Goal: Information Seeking & Learning: Understand process/instructions

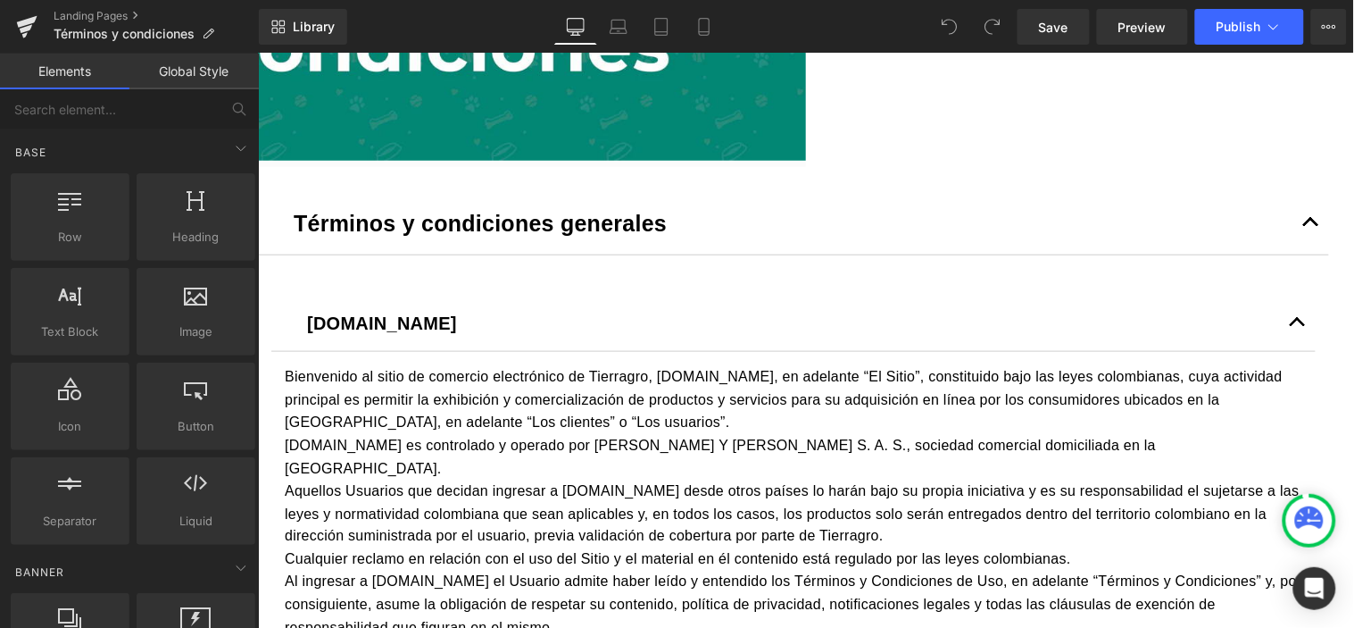
scroll to position [396, 0]
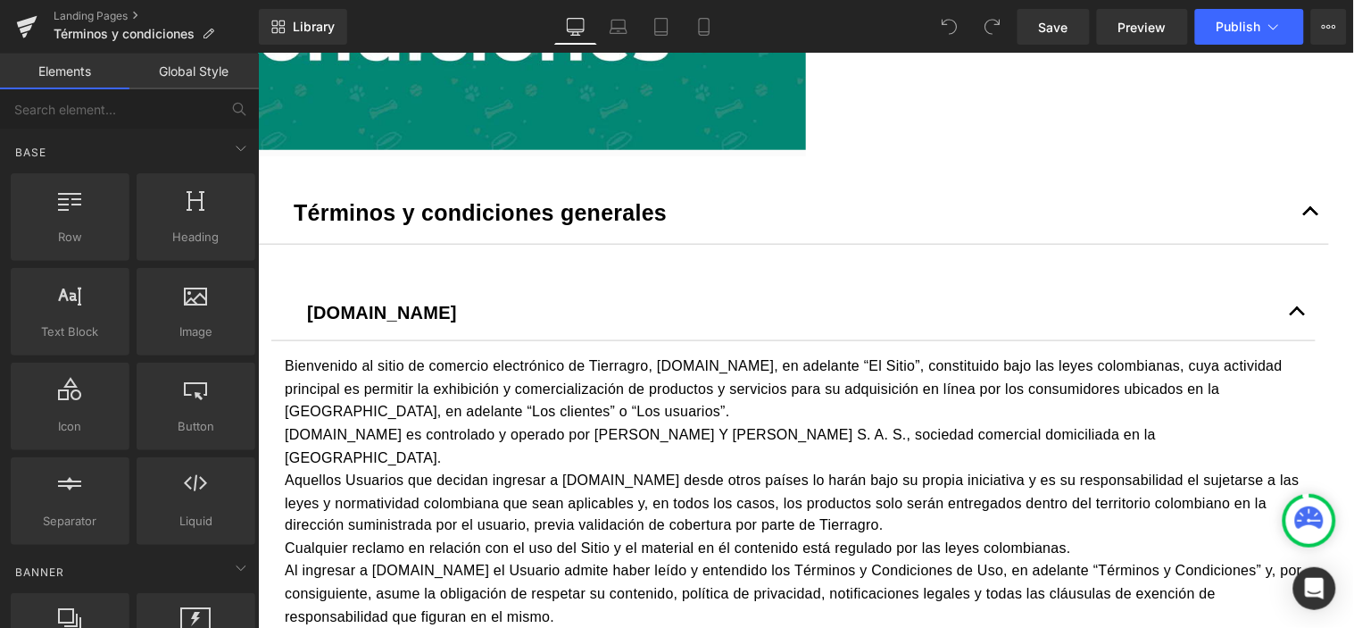
click at [1313, 243] on button "button" at bounding box center [1311, 211] width 36 height 63
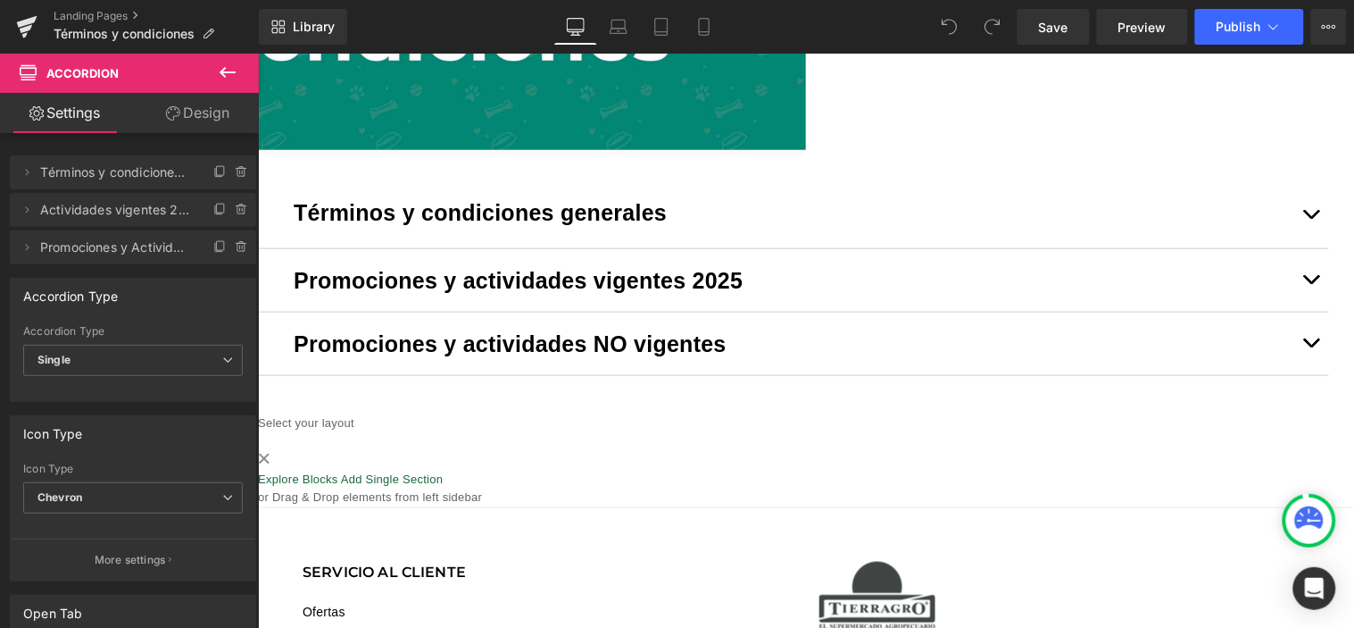
click at [1304, 247] on button "button" at bounding box center [1311, 213] width 36 height 67
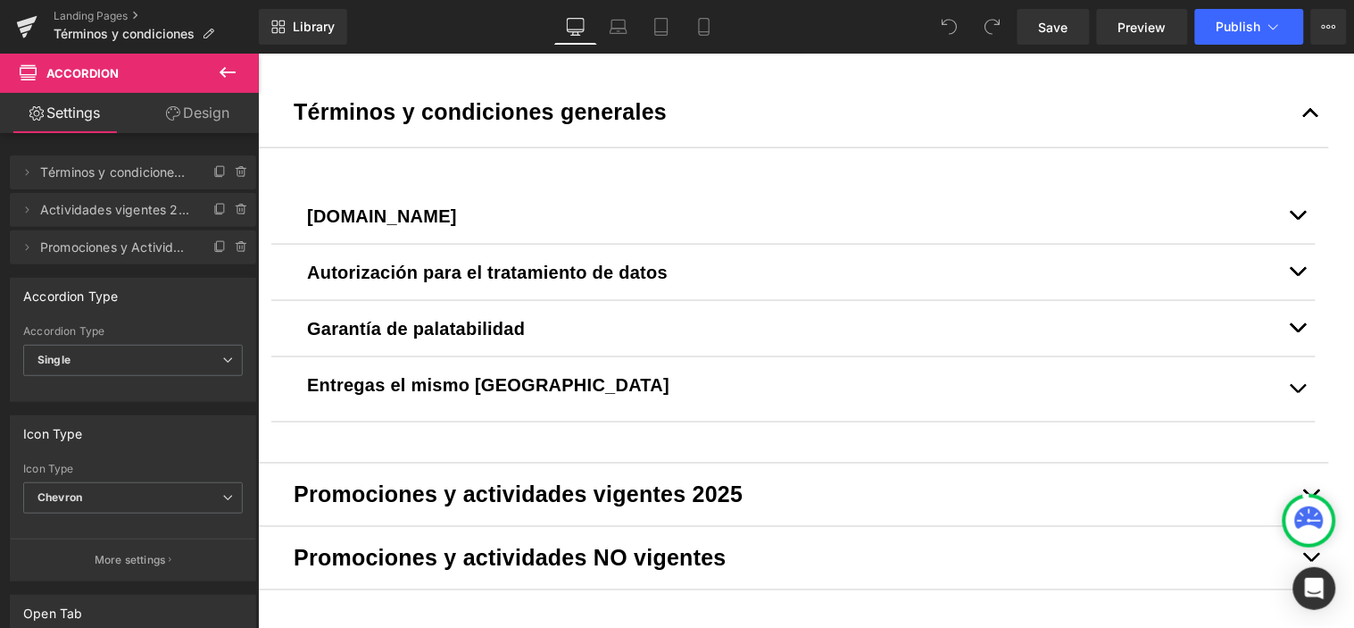
scroll to position [595, 0]
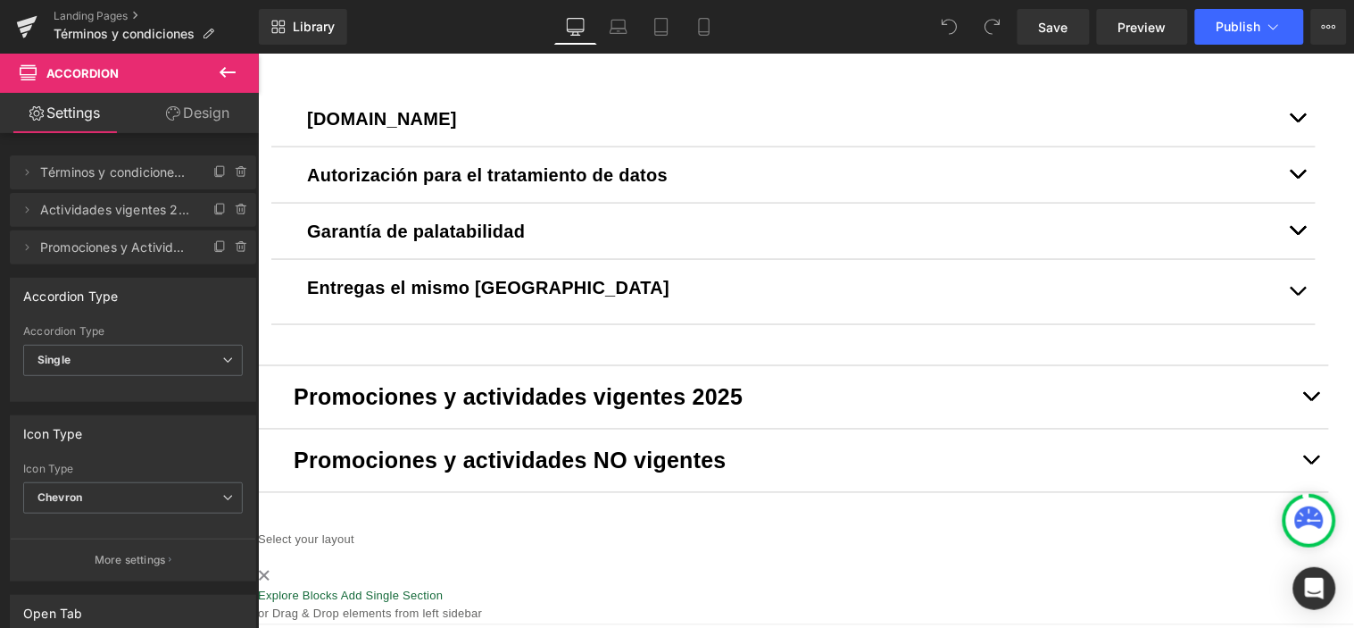
click at [1289, 323] on button "button" at bounding box center [1297, 291] width 36 height 64
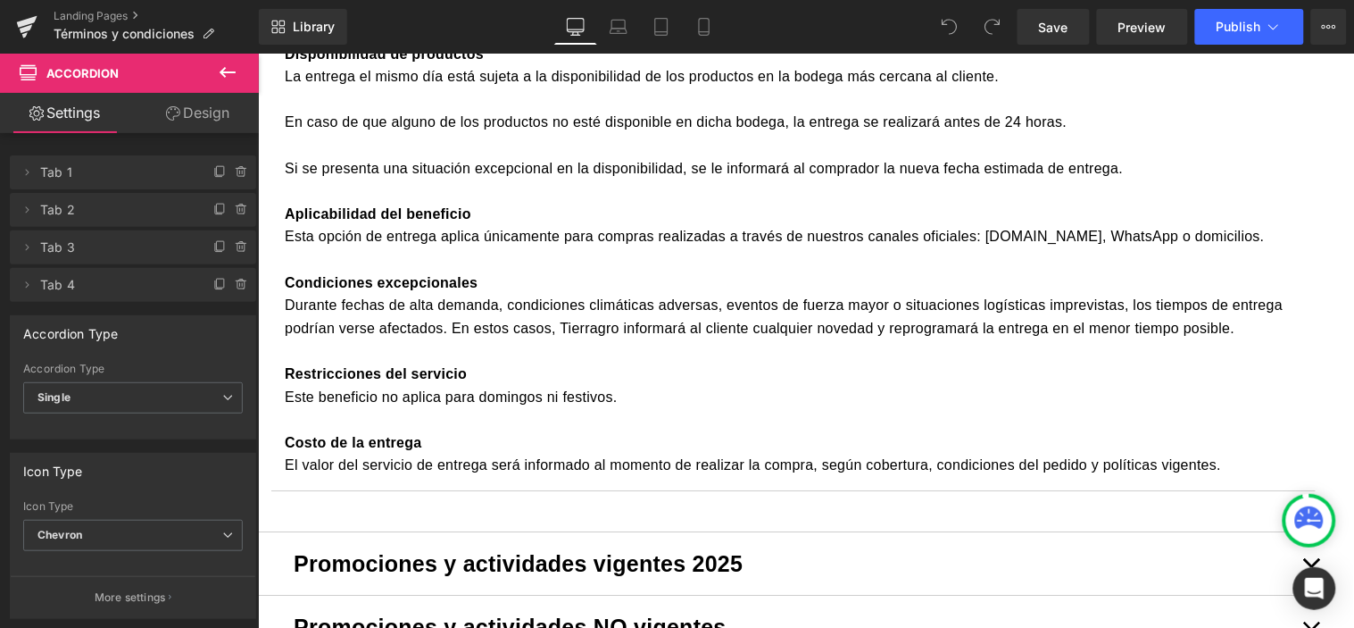
scroll to position [1289, 0]
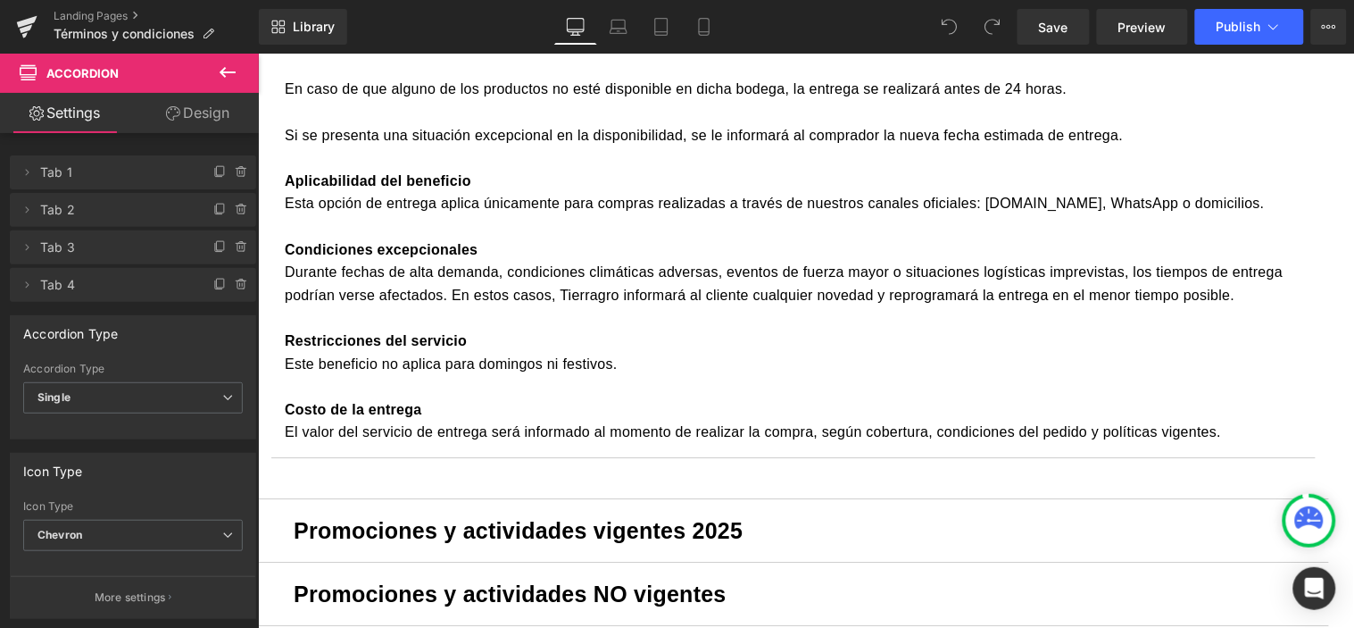
click at [471, 375] on div "Este beneficio no aplica para domingos ni festivos." at bounding box center [793, 363] width 1018 height 23
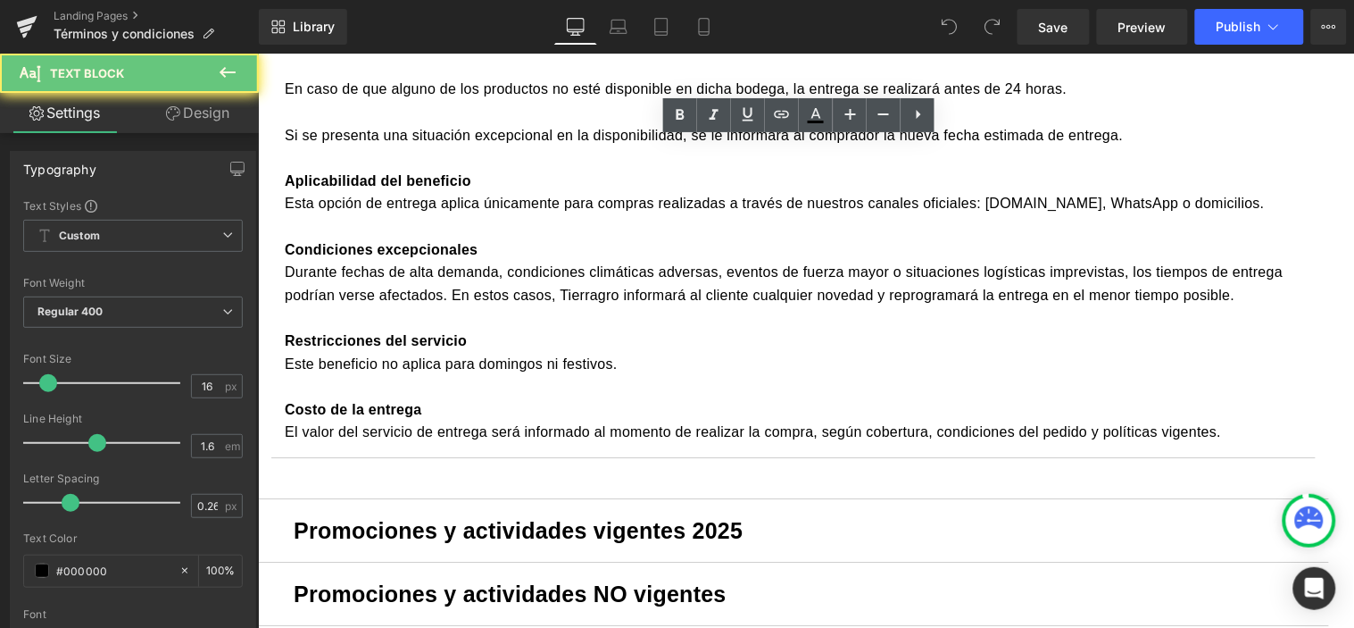
click at [672, 397] on div at bounding box center [793, 385] width 1018 height 23
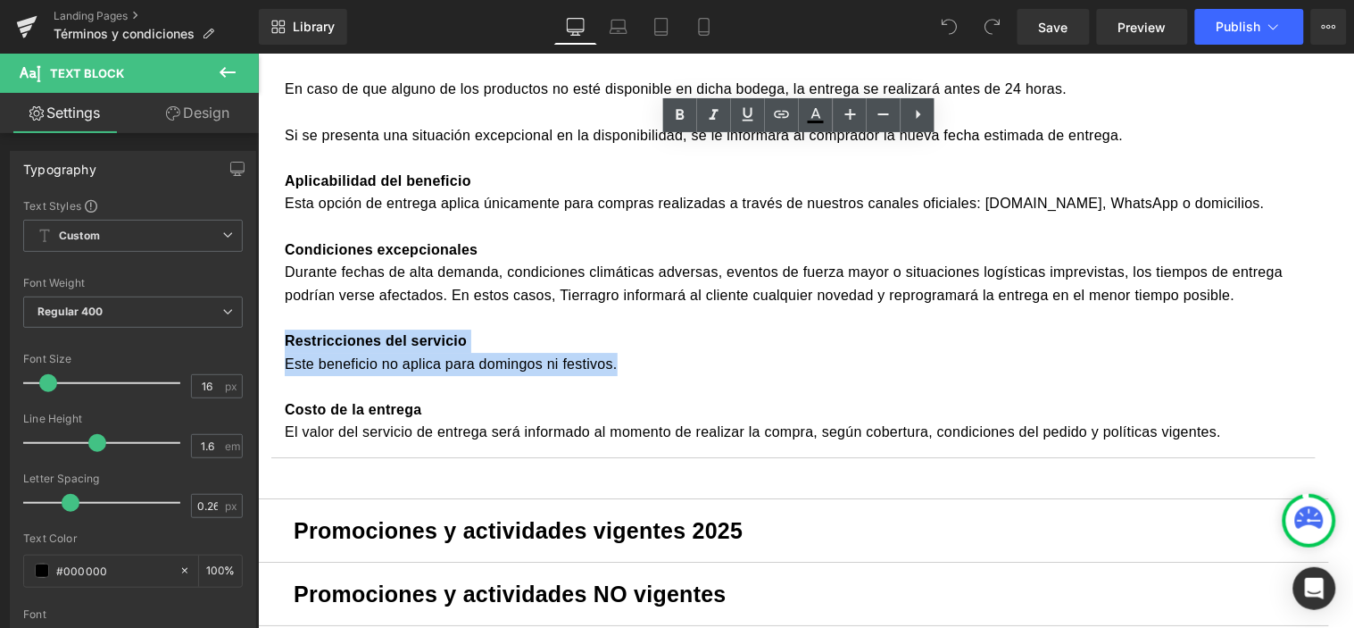
drag, startPoint x: 643, startPoint y: 413, endPoint x: 293, endPoint y: 381, distance: 351.4
click at [293, 381] on article "Términos y Condiciones – Entrega el Mismo Día en Medellín Cobertura del benefic…" at bounding box center [793, 43] width 1045 height 828
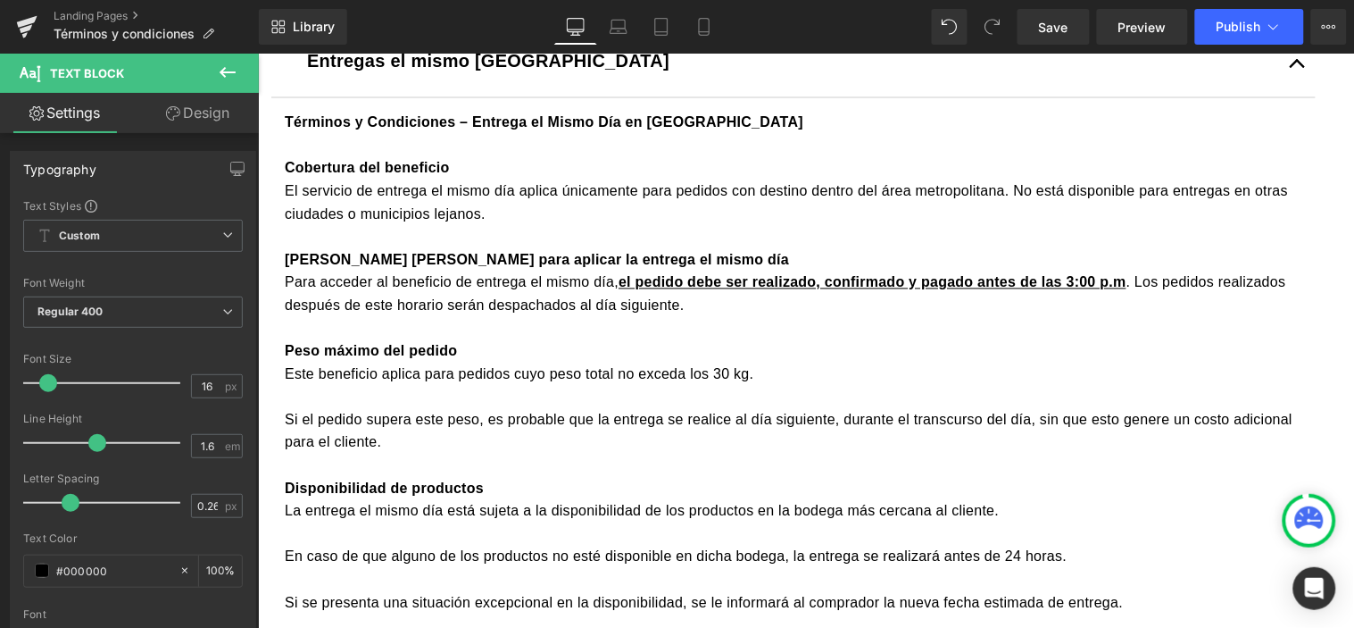
scroll to position [793, 0]
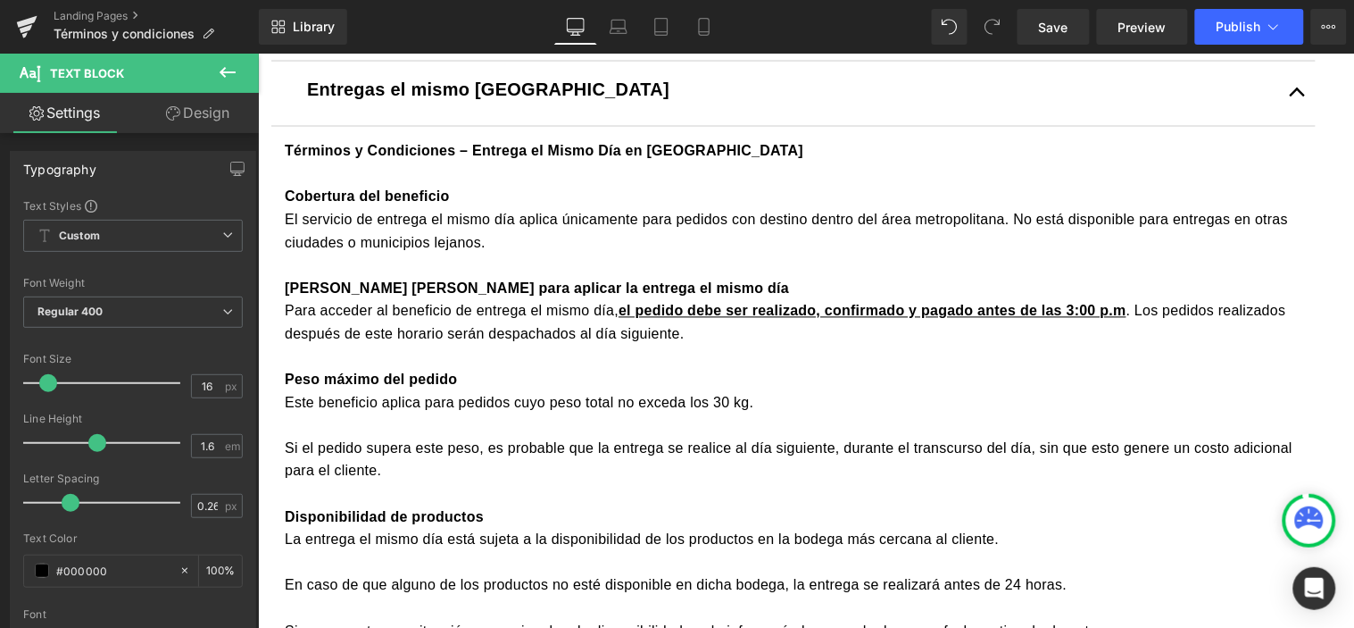
click at [763, 206] on div "Términos y Condiciones – Entrega el Mismo Día en Medellín Cobertura del benefic…" at bounding box center [793, 504] width 1018 height 731
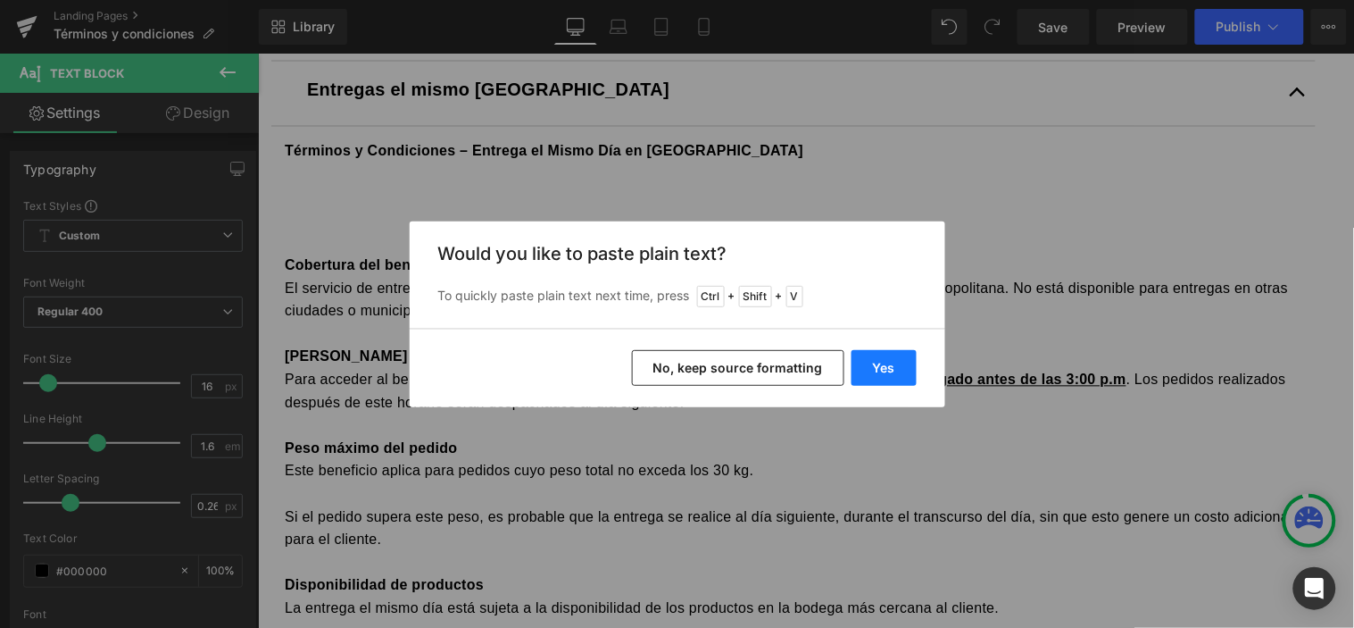
click at [886, 369] on button "Yes" at bounding box center [884, 368] width 65 height 36
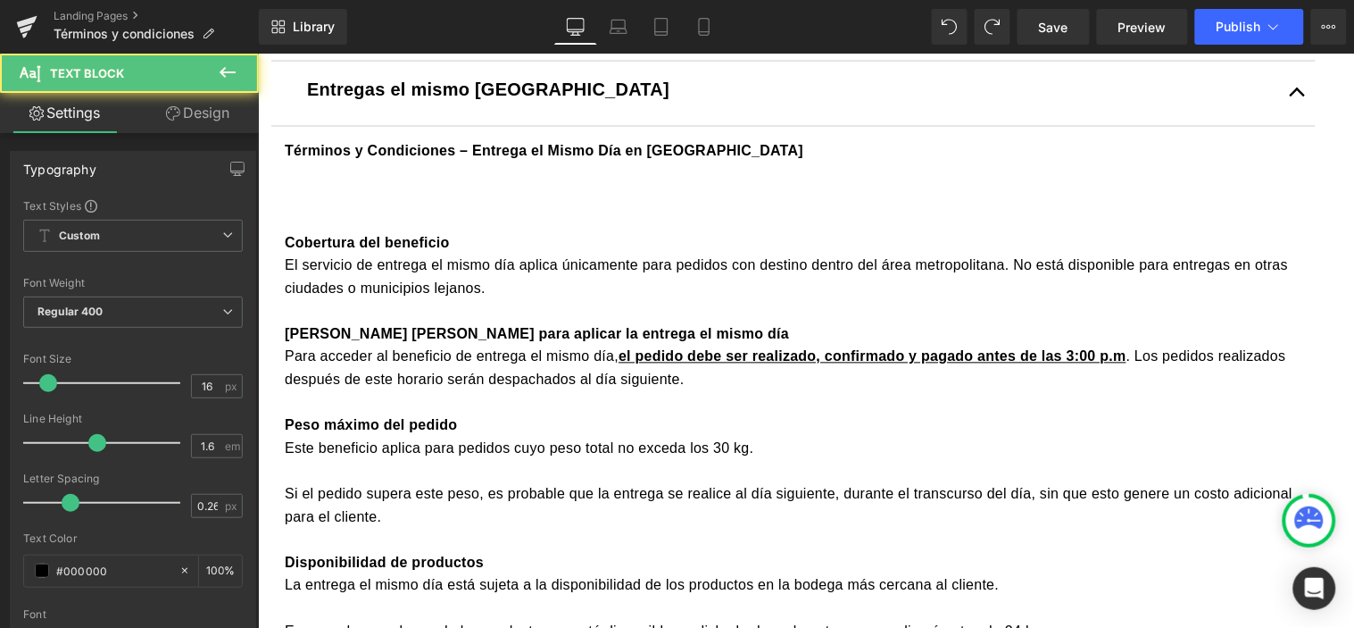
click at [347, 246] on div "Cobertura del beneficio El servicio de entrega el mismo día aplica únicamente p…" at bounding box center [793, 550] width 1018 height 731
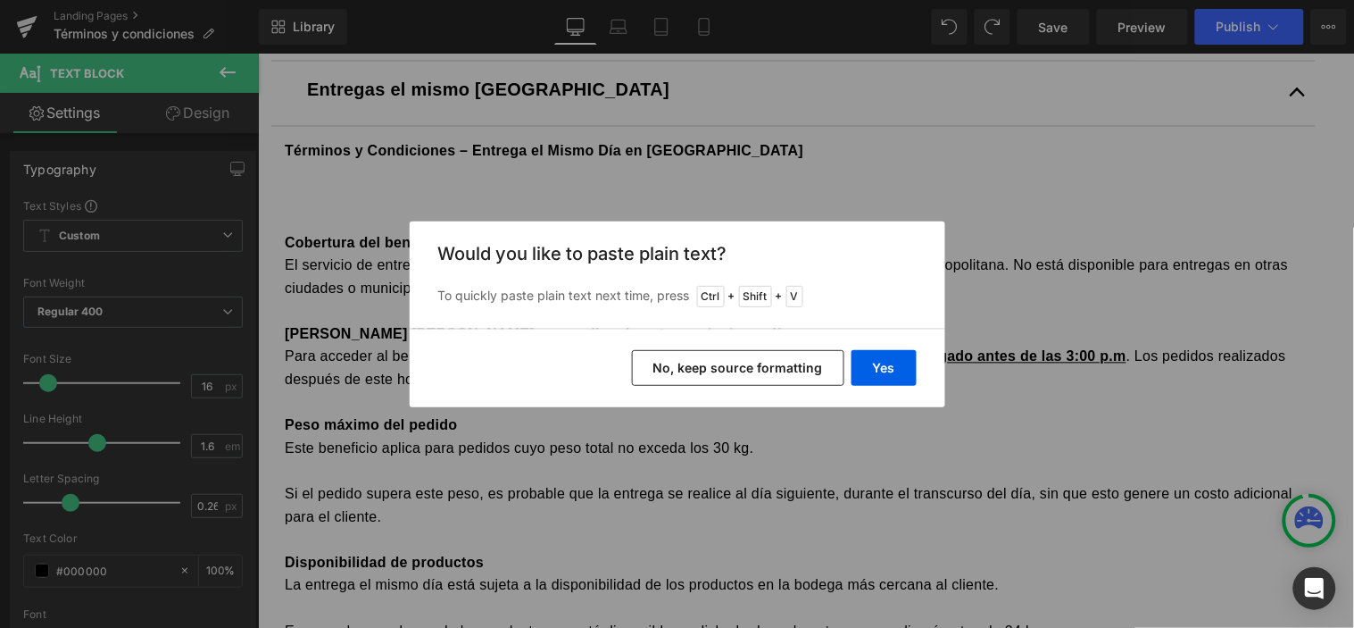
click at [700, 359] on button "No, keep source formatting" at bounding box center [738, 368] width 213 height 36
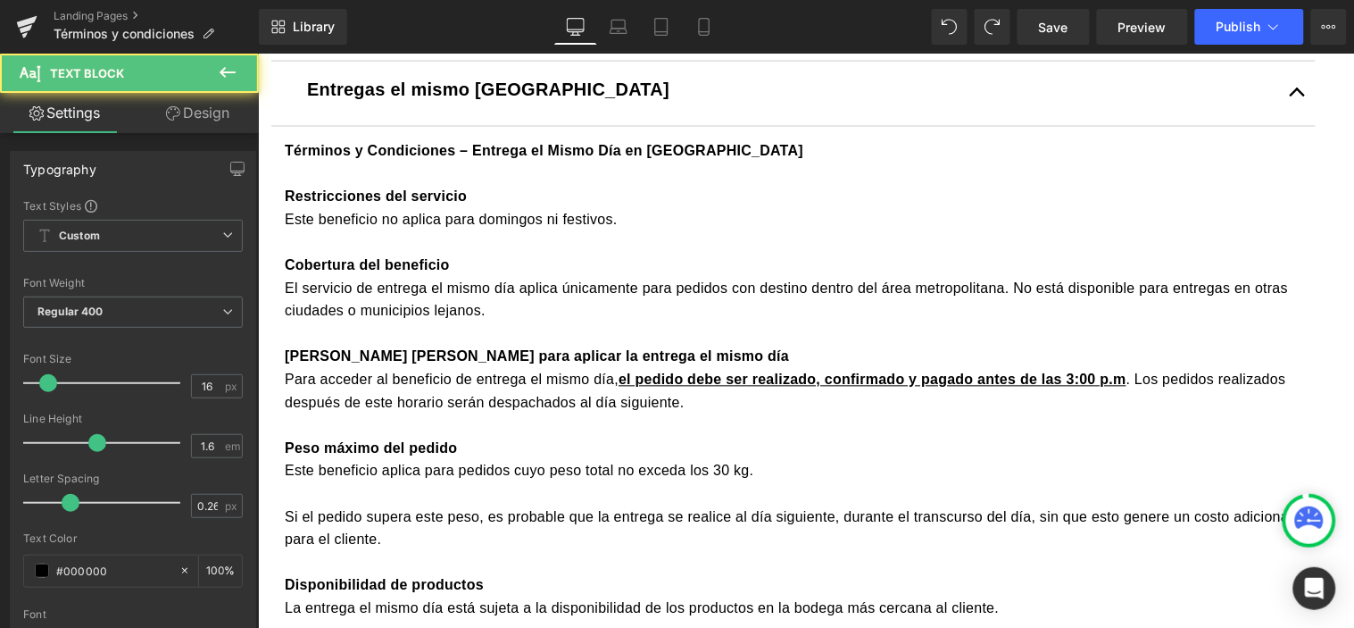
click at [496, 231] on div "Este beneficio no aplica para domingos ni festivos." at bounding box center [793, 219] width 1018 height 23
click at [876, 231] on div "Este beneficio no aplica para sábados depués de medio día, domingos ni festivos." at bounding box center [793, 219] width 1018 height 23
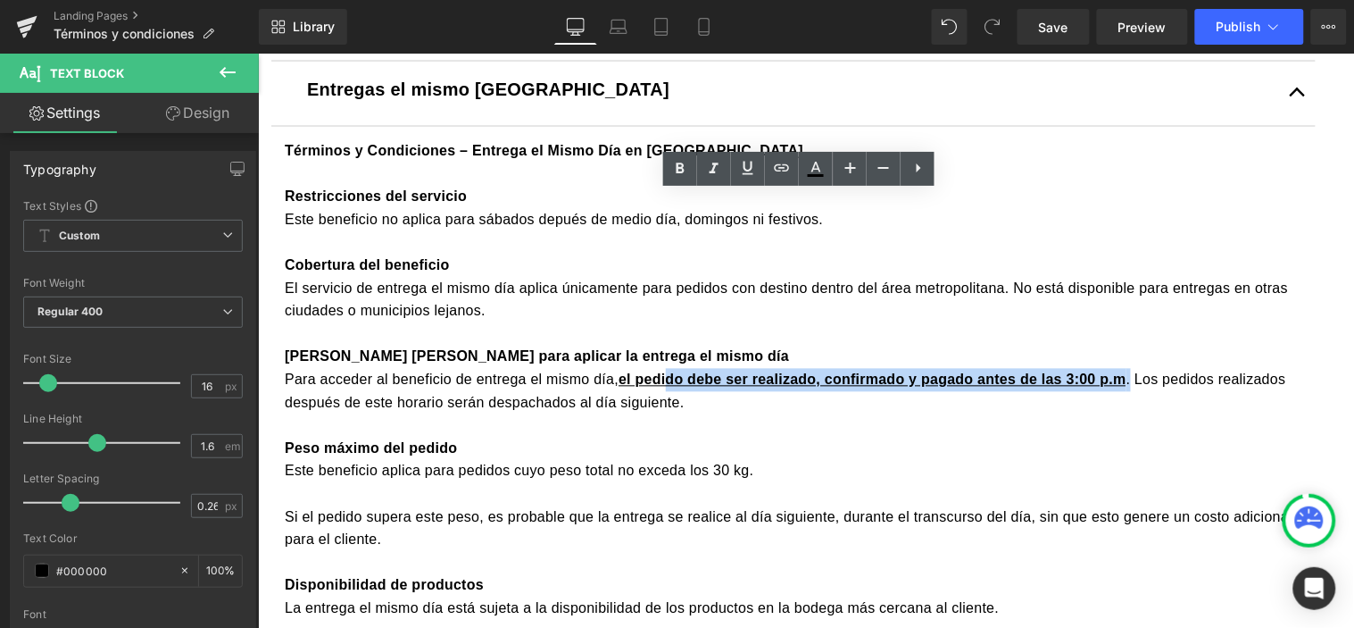
drag, startPoint x: 1138, startPoint y: 431, endPoint x: 671, endPoint y: 439, distance: 466.1
click at [671, 413] on div "Para acceder al beneficio de entrega el mismo día, el pedido debe ser realizado…" at bounding box center [793, 391] width 1018 height 46
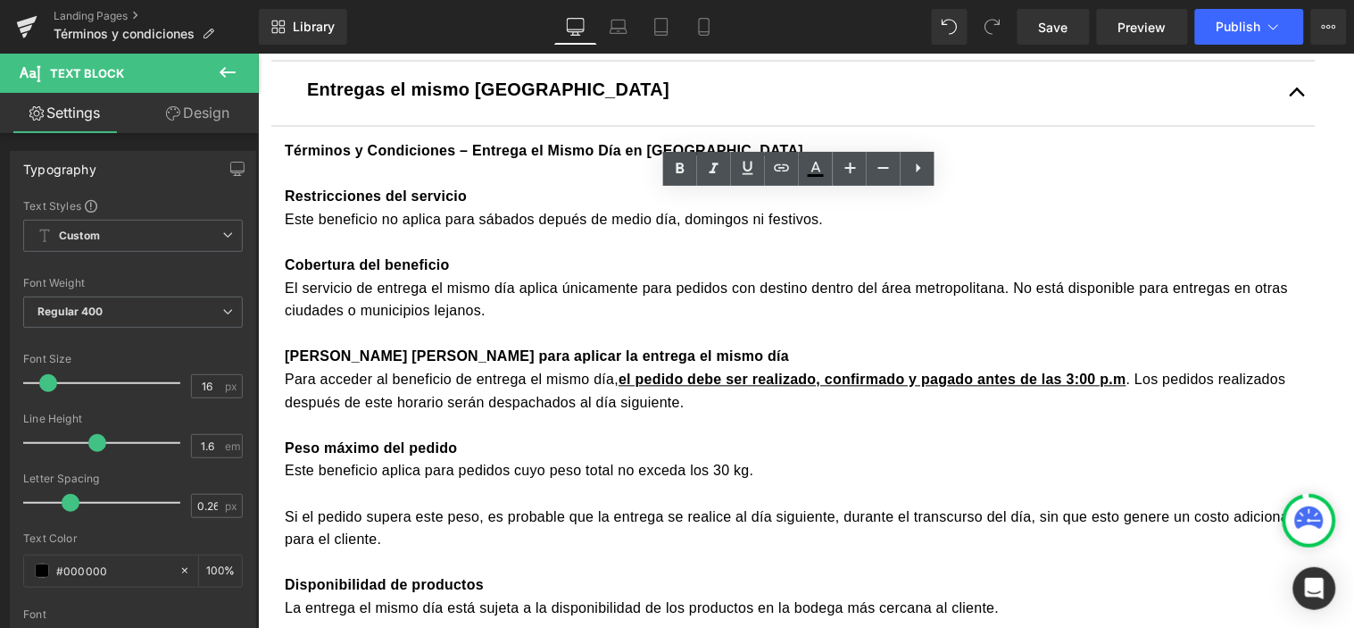
click at [834, 460] on div "Peso máximo del pedido" at bounding box center [793, 448] width 1018 height 23
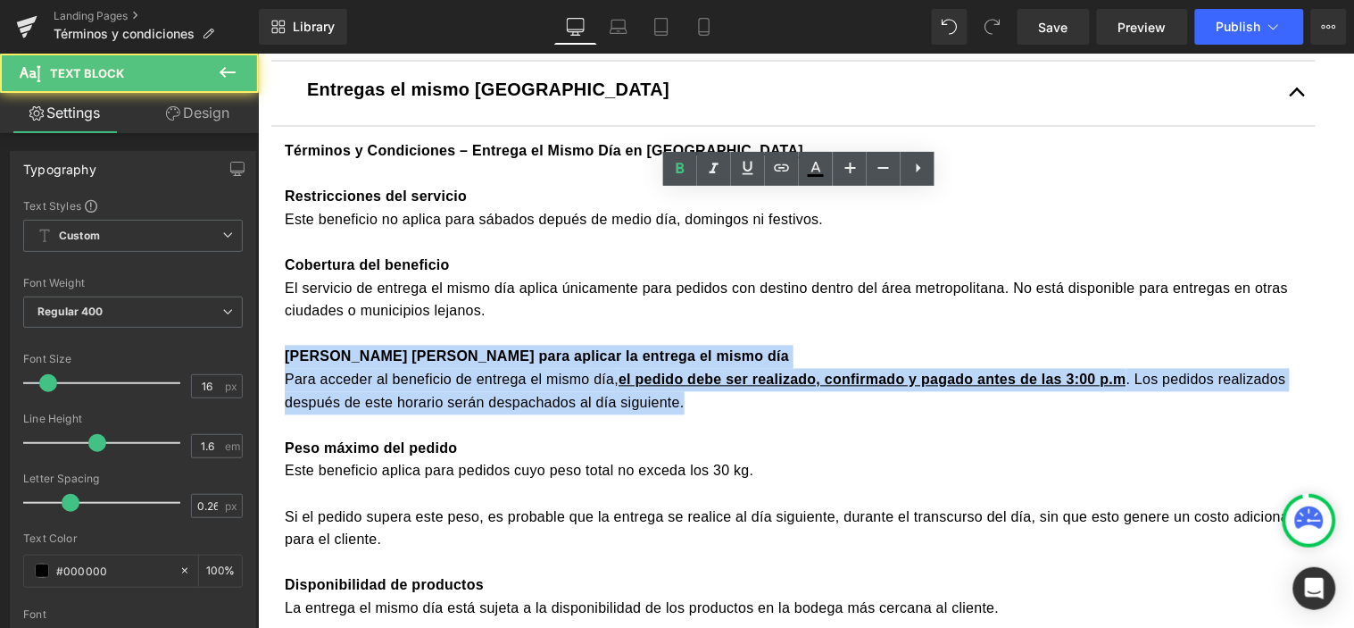
drag, startPoint x: 733, startPoint y: 451, endPoint x: 234, endPoint y: 408, distance: 501.0
click at [257, 408] on html "Ir directamente al contenido Entregas el mismo día en compras antes de las 3:00…" at bounding box center [805, 511] width 1096 height 2503
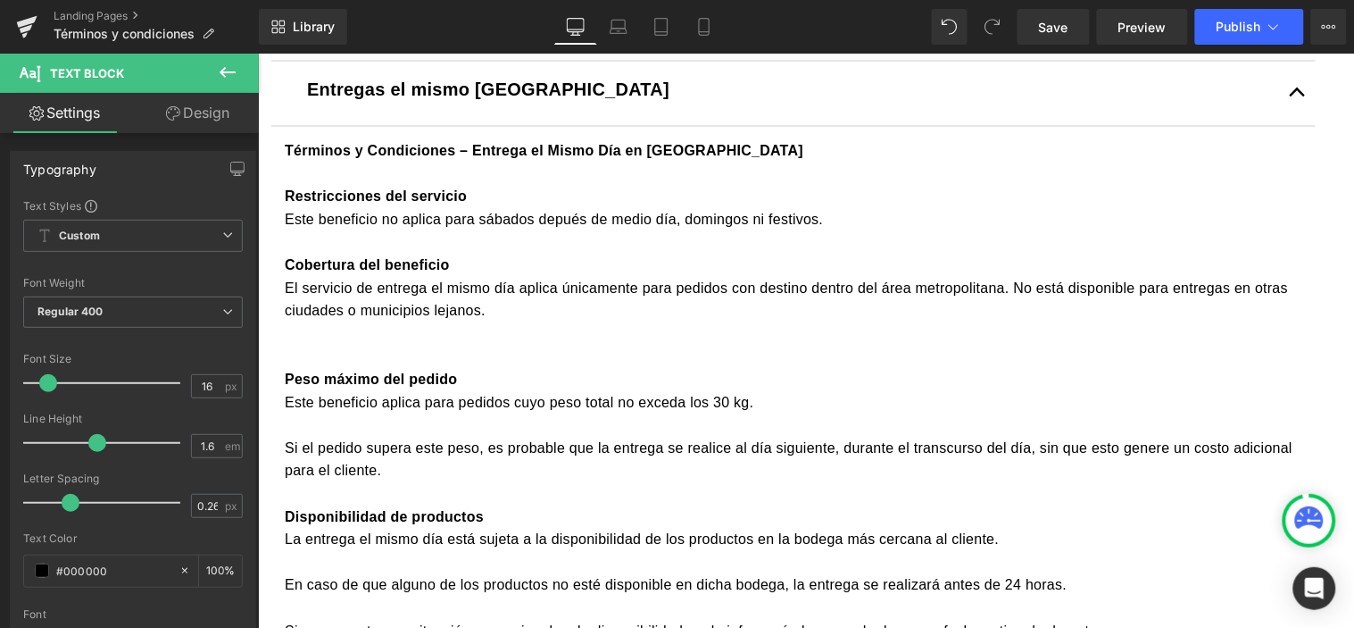
click at [654, 208] on div "Restricciones del servicio" at bounding box center [793, 196] width 1018 height 23
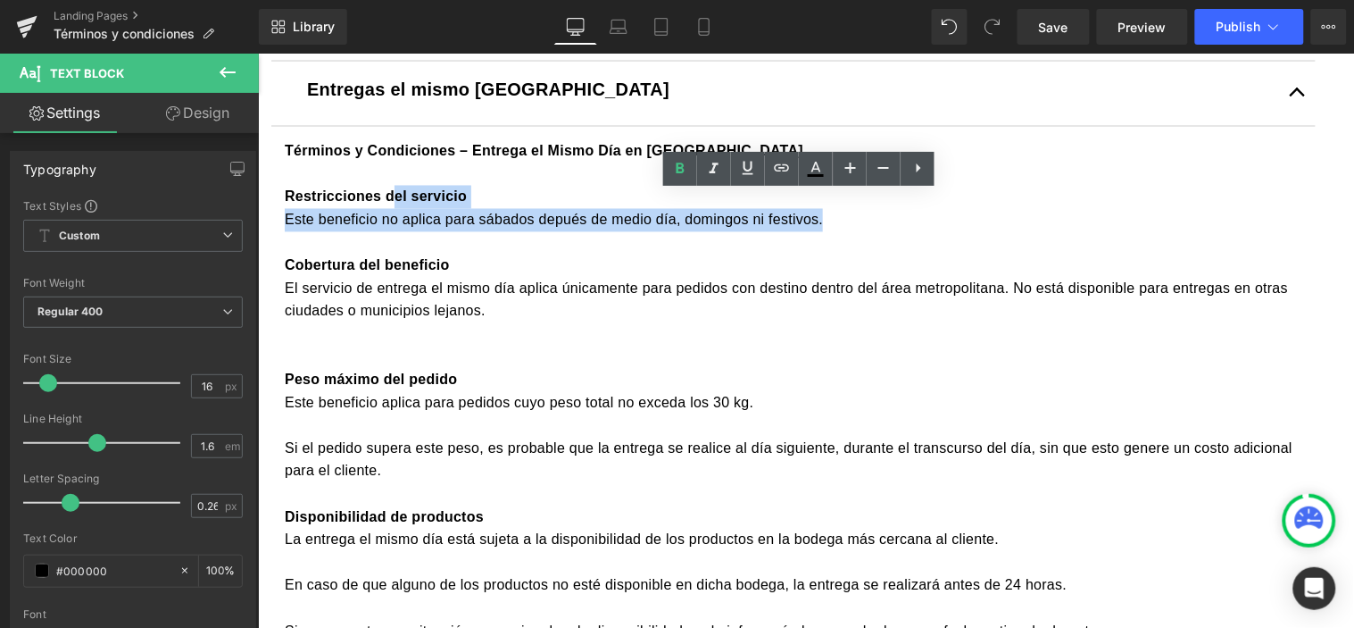
drag, startPoint x: 864, startPoint y: 272, endPoint x: 403, endPoint y: 256, distance: 461.9
click at [403, 256] on div "Restricciones del servicio Este beneficio no aplica para sábados depués de medi…" at bounding box center [793, 528] width 1018 height 686
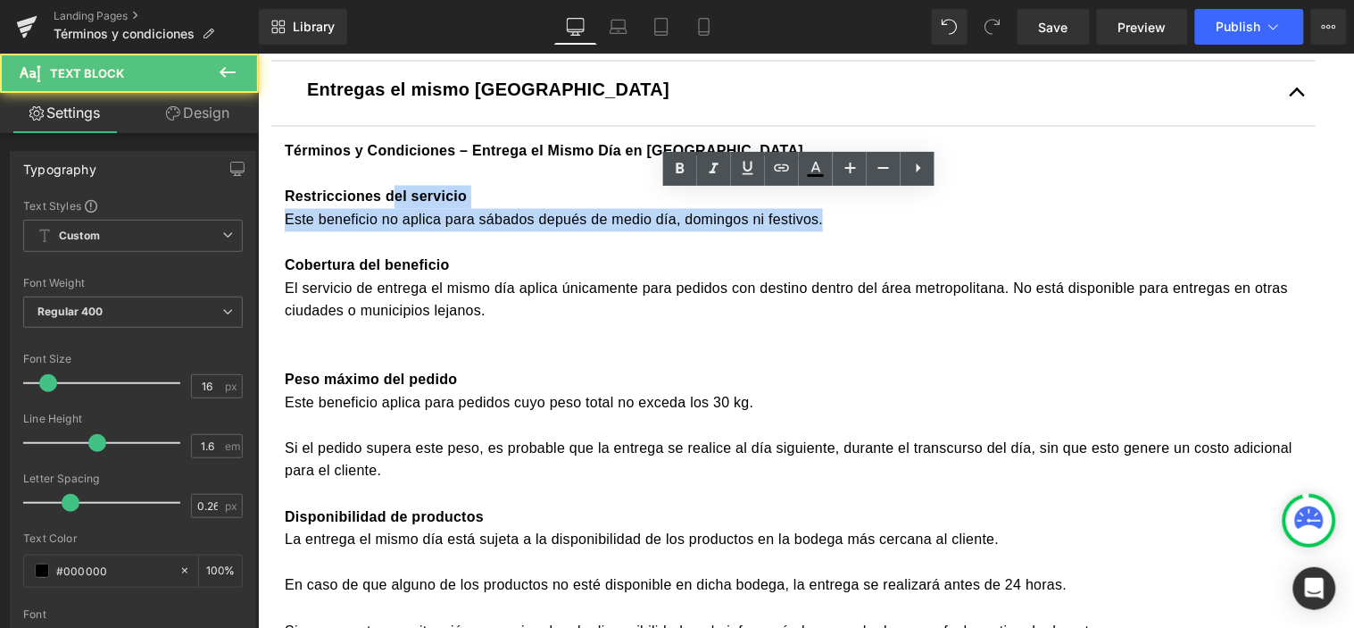
click at [517, 208] on div "Restricciones del servicio" at bounding box center [793, 196] width 1018 height 23
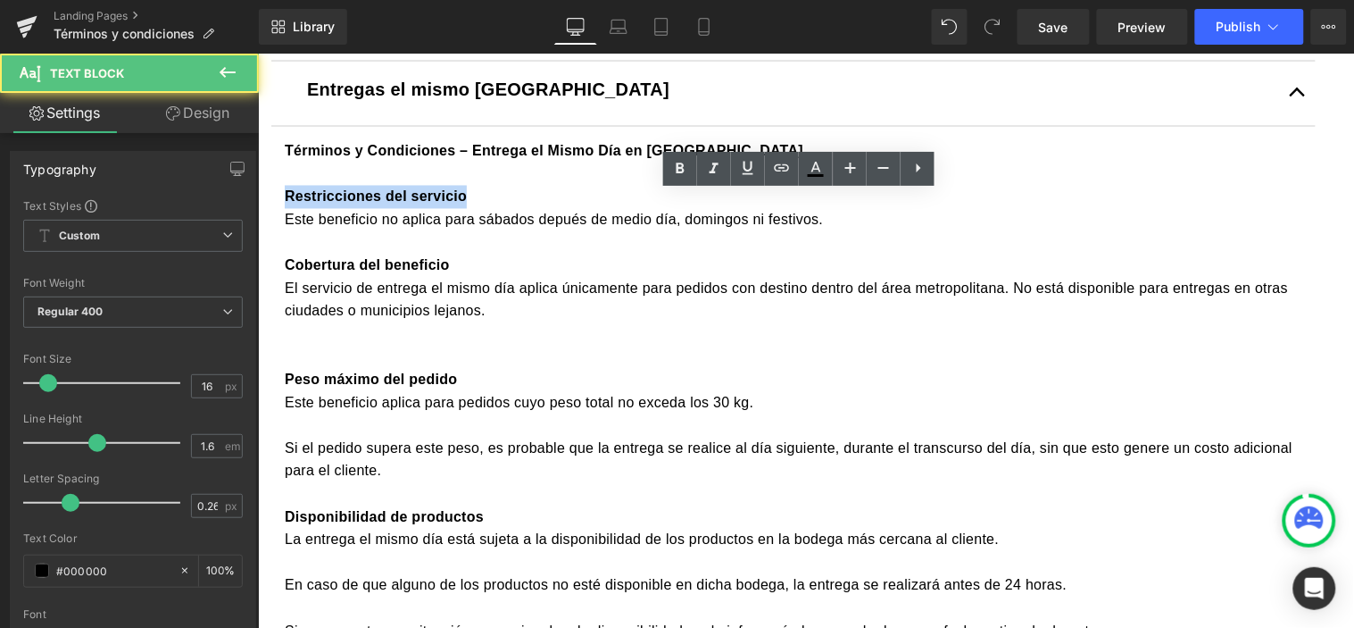
drag, startPoint x: 321, startPoint y: 242, endPoint x: 283, endPoint y: 241, distance: 38.4
click at [283, 241] on article "[DOMAIN_NAME] Text Block Bienvenido al sitio de comercio electrónico de Tierrag…" at bounding box center [792, 389] width 1071 height 1074
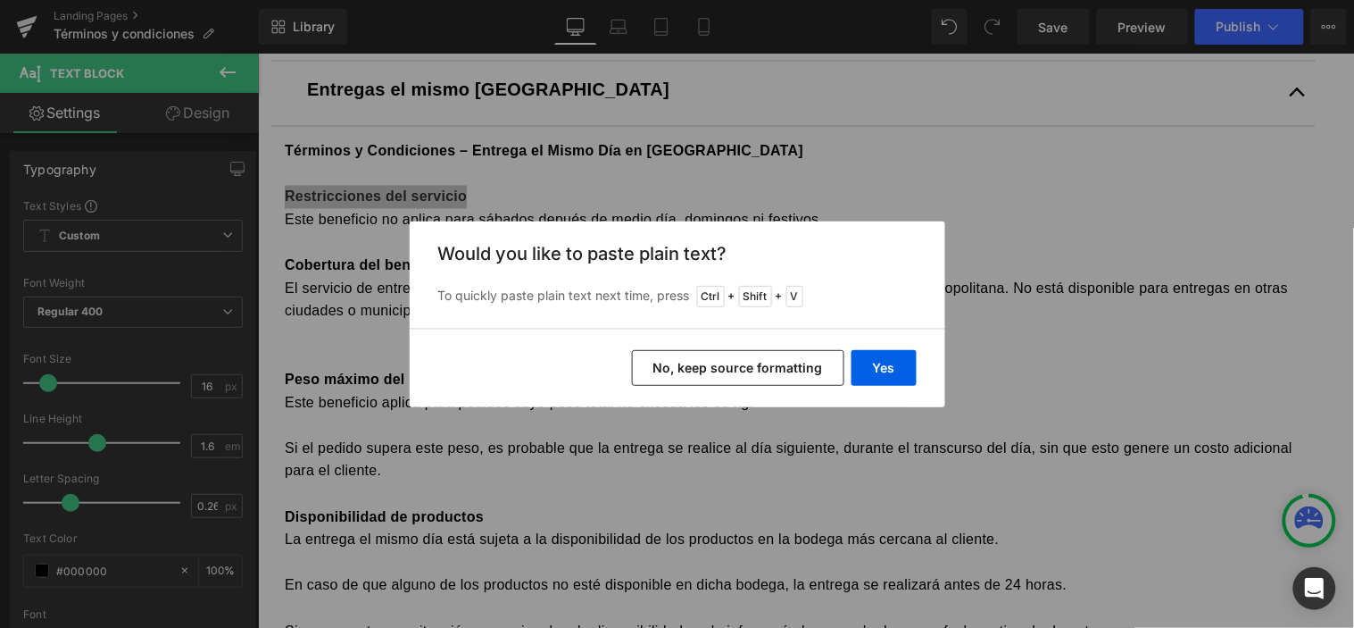
click at [746, 371] on button "No, keep source formatting" at bounding box center [738, 368] width 213 height 36
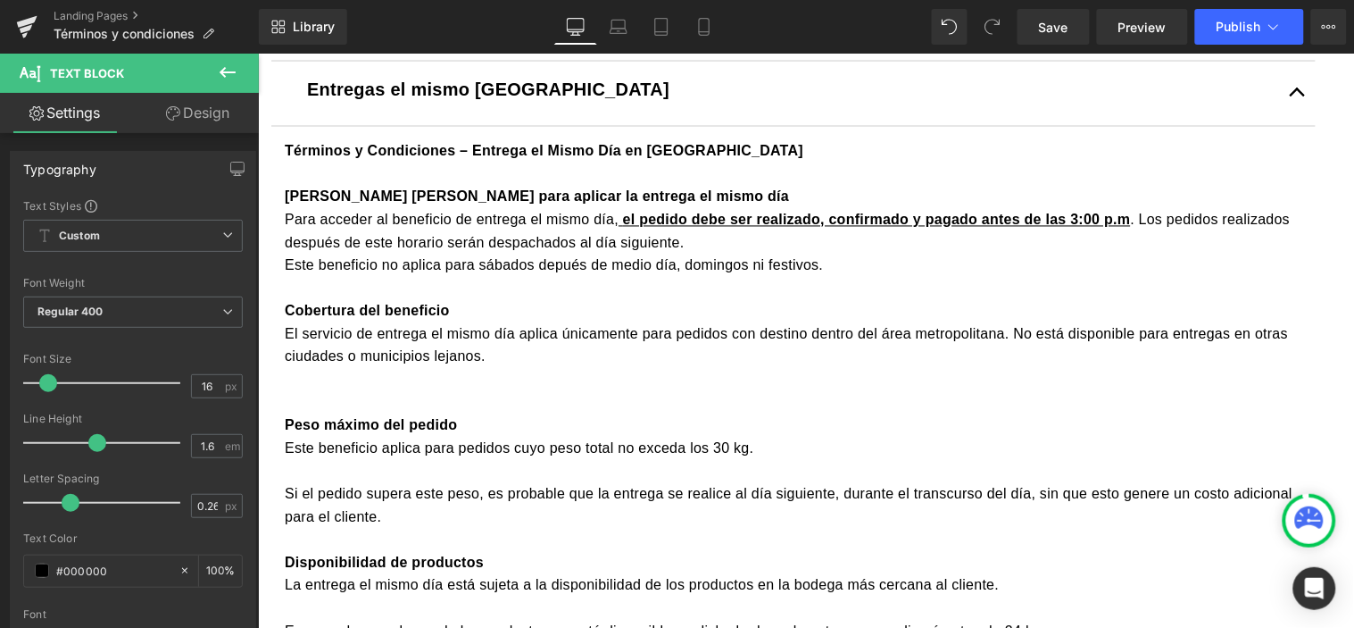
click at [357, 414] on div at bounding box center [793, 402] width 1018 height 23
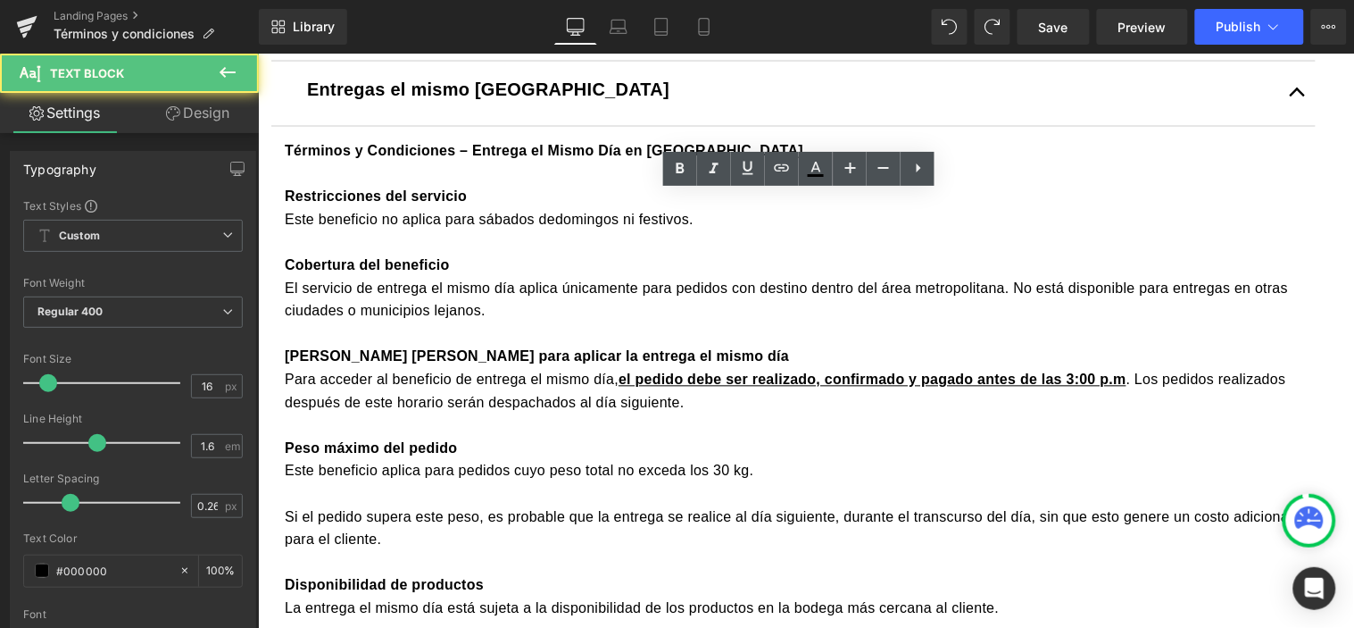
click at [746, 413] on div "Para acceder al beneficio de entrega el mismo día, el pedido debe ser realizado…" at bounding box center [793, 391] width 1018 height 46
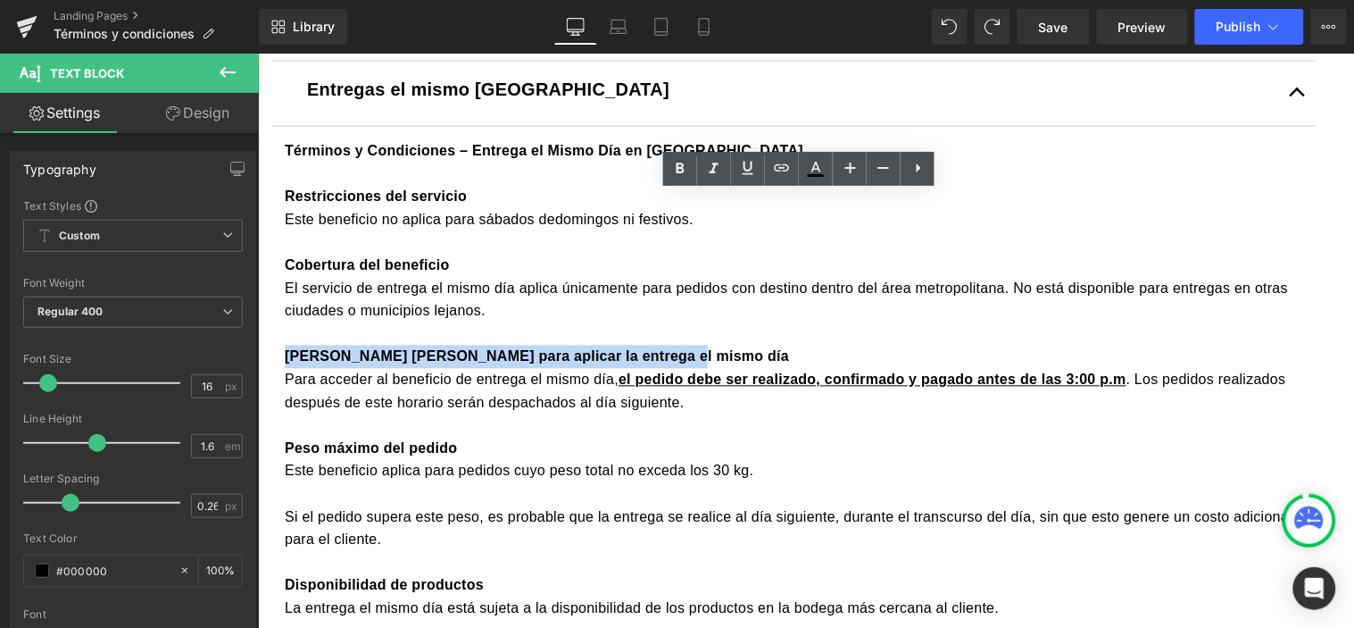
drag, startPoint x: 682, startPoint y: 404, endPoint x: 304, endPoint y: 410, distance: 378.6
click at [304, 368] on div "[PERSON_NAME] [PERSON_NAME] para aplicar la entrega el mismo día" at bounding box center [793, 356] width 1018 height 23
copy strong "[PERSON_NAME] [PERSON_NAME] para aplicar la entrega el mismo día"
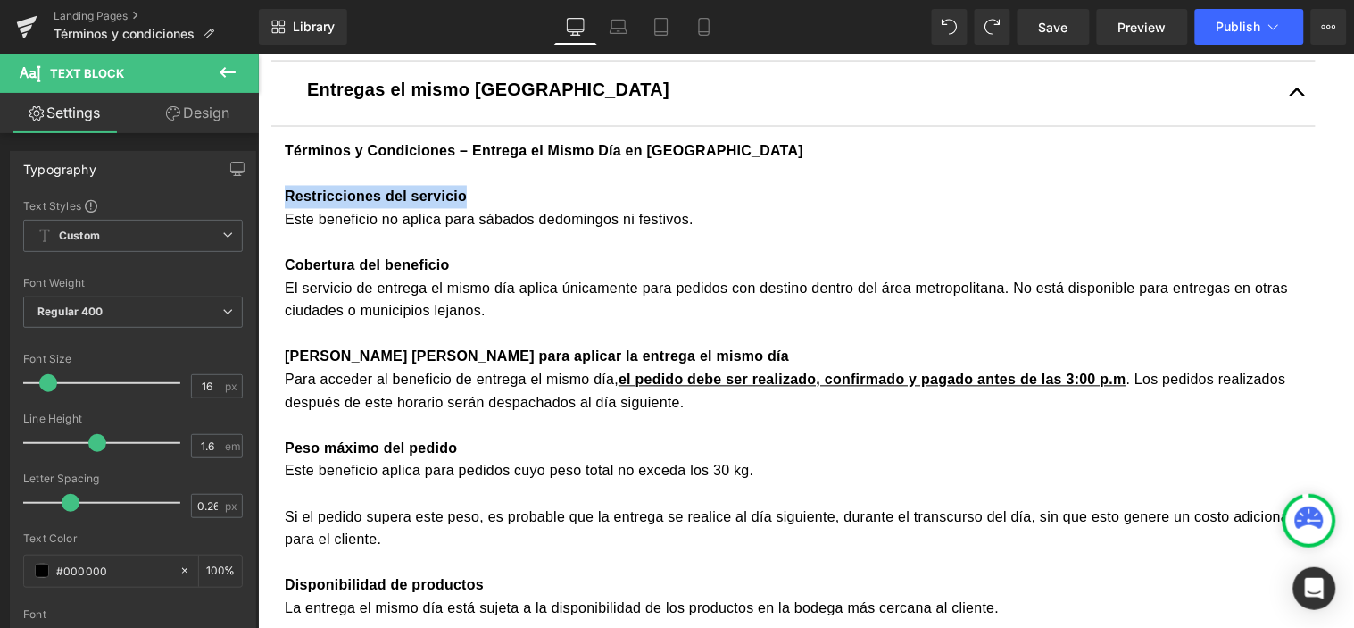
drag, startPoint x: 475, startPoint y: 246, endPoint x: 304, endPoint y: 246, distance: 171.4
click at [304, 208] on div "Restricciones del servicio" at bounding box center [793, 196] width 1018 height 23
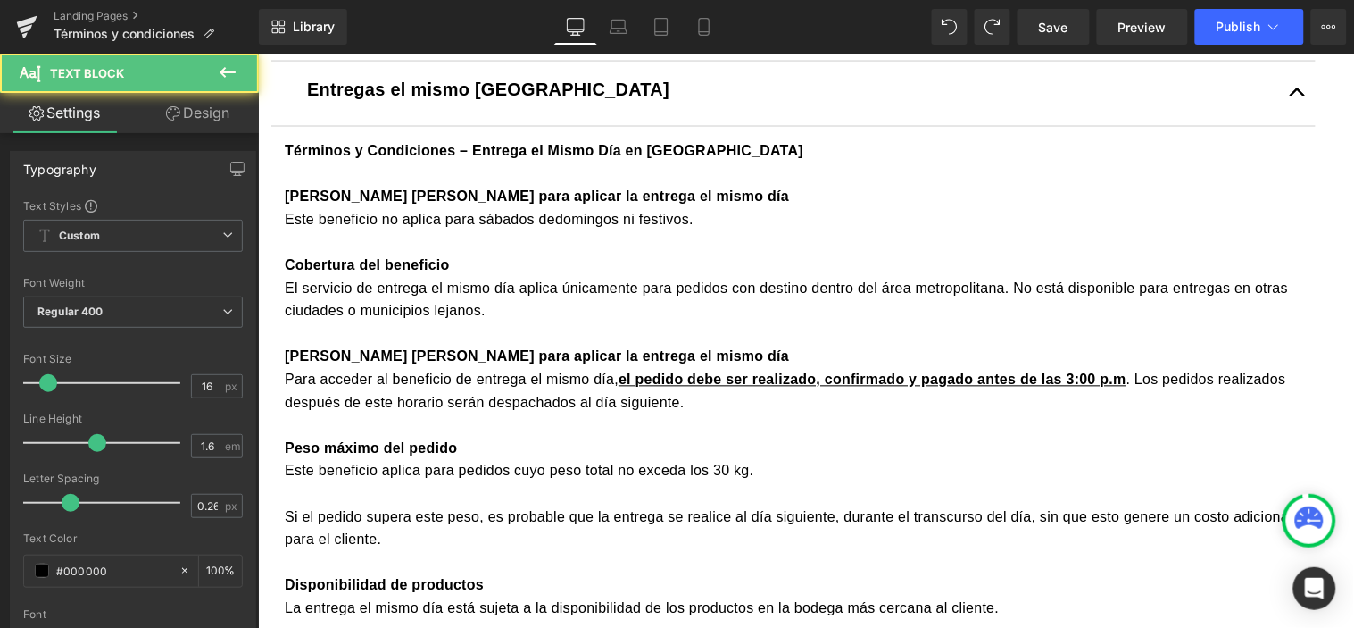
click at [569, 231] on div "Este beneficio no aplica para sábados dedomingos ni festivos." at bounding box center [793, 219] width 1018 height 23
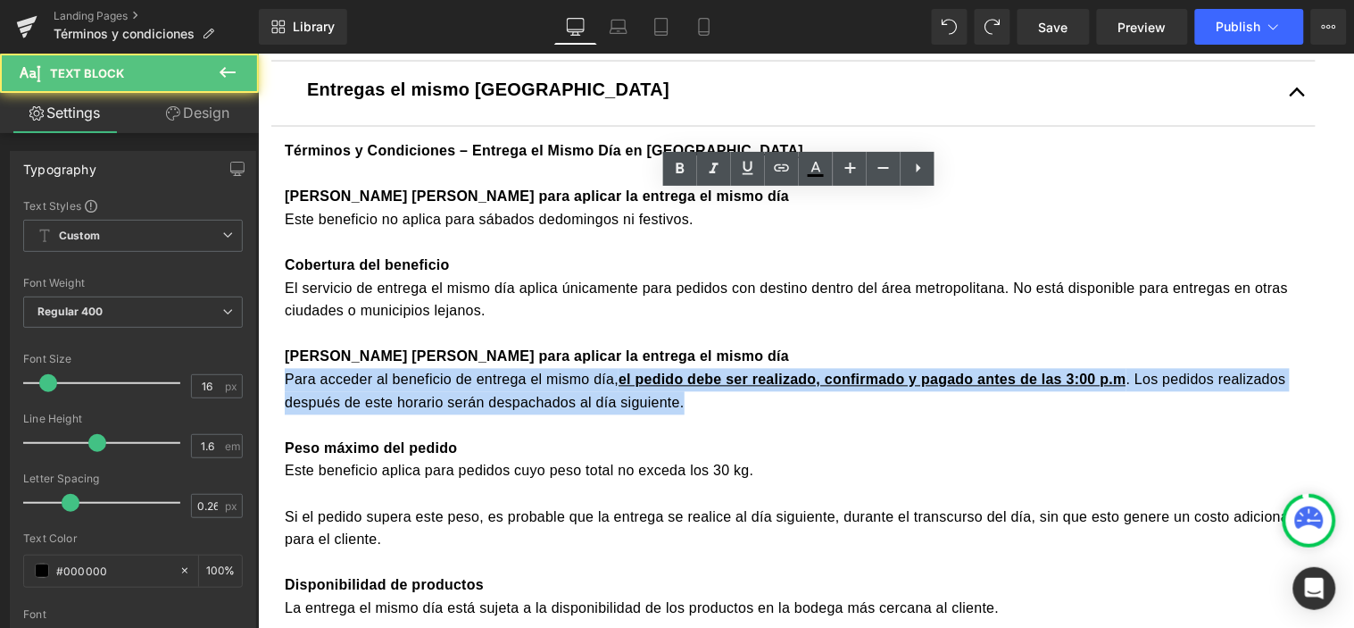
drag, startPoint x: 529, startPoint y: 421, endPoint x: 277, endPoint y: 424, distance: 251.8
click at [277, 424] on article "[DOMAIN_NAME] Text Block Bienvenido al sitio de comercio electrónico de Tierrag…" at bounding box center [792, 423] width 1071 height 1143
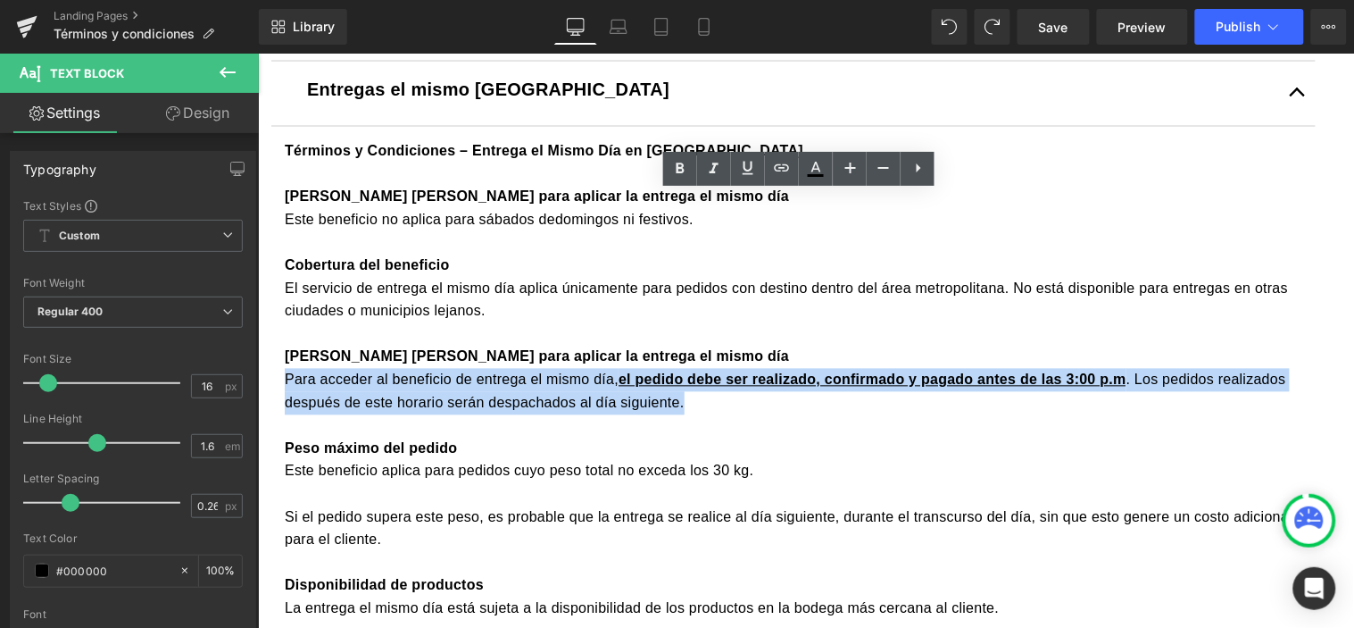
copy div "Para acceder al beneficio de entrega el mismo día, el pedido debe ser realizado…"
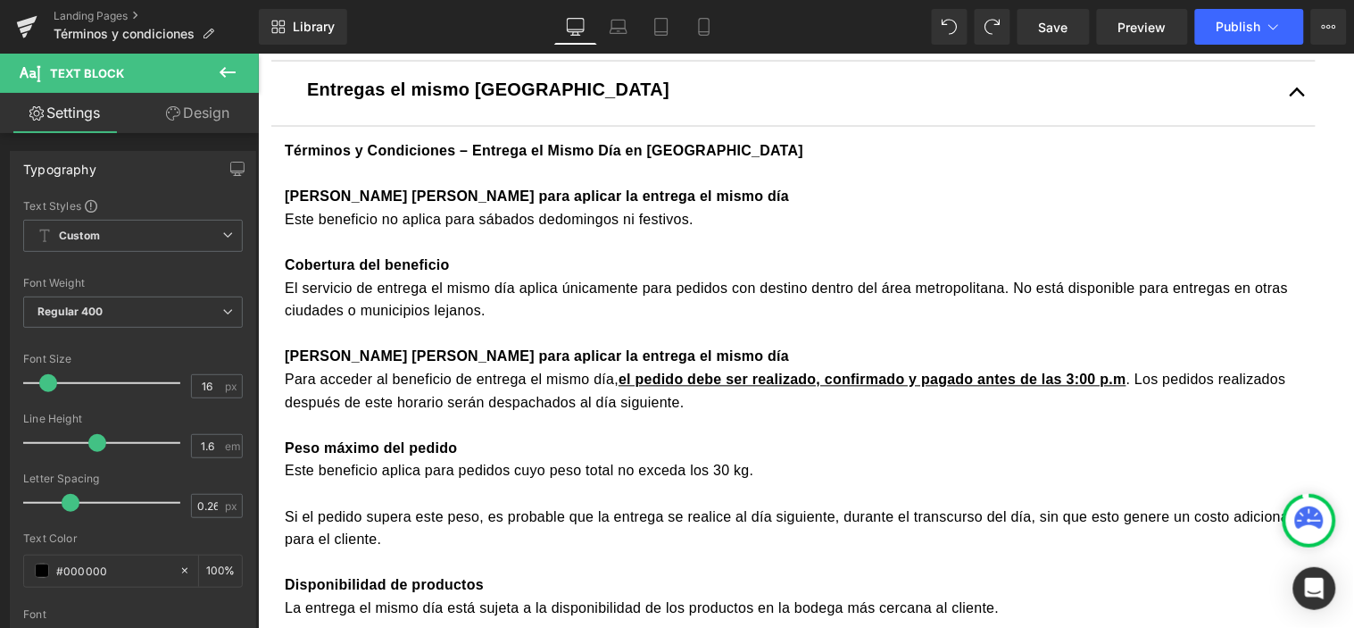
click at [302, 231] on div "Este beneficio no aplica para sábados dedomingos ni festivos." at bounding box center [793, 219] width 1018 height 23
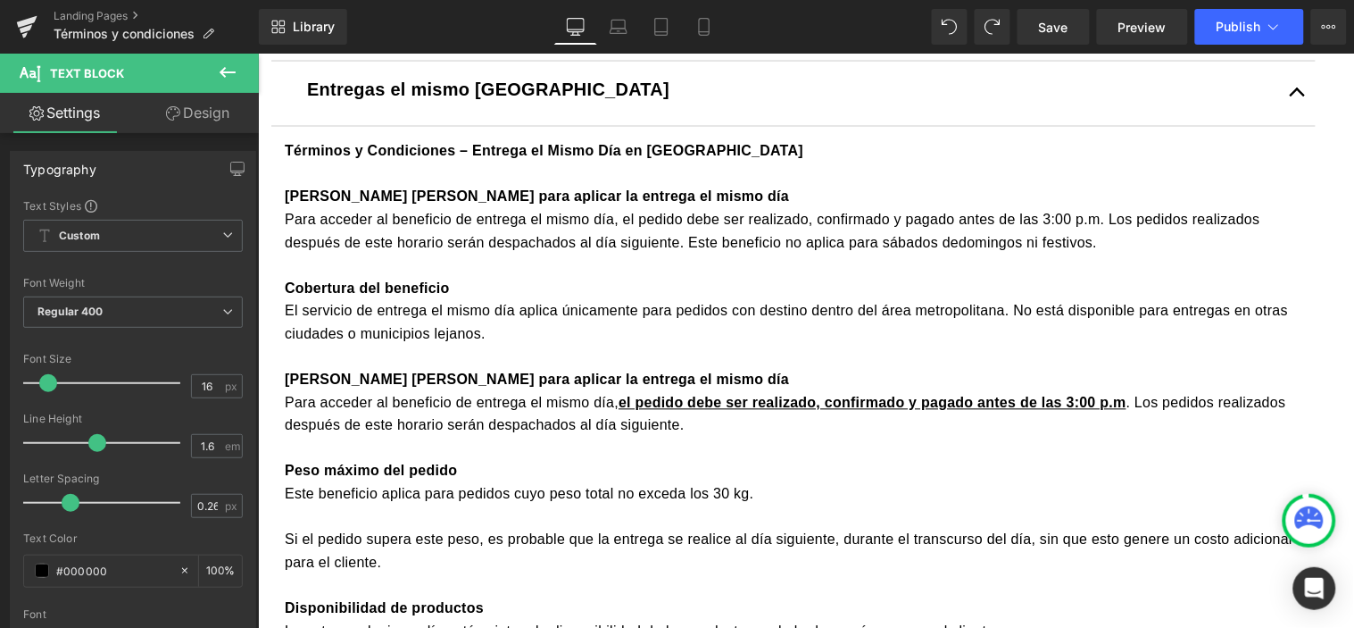
click at [965, 254] on div "Para acceder al beneficio de entrega el mismo día, el pedido debe ser realizado…" at bounding box center [793, 231] width 1018 height 46
click at [1093, 254] on div "Para acceder al beneficio de entrega el mismo día, el pedido debe ser realizado…" at bounding box center [793, 231] width 1018 height 46
click at [379, 345] on div "El servicio de entrega el mismo día aplica únicamente para pedidos con destino …" at bounding box center [793, 322] width 1018 height 46
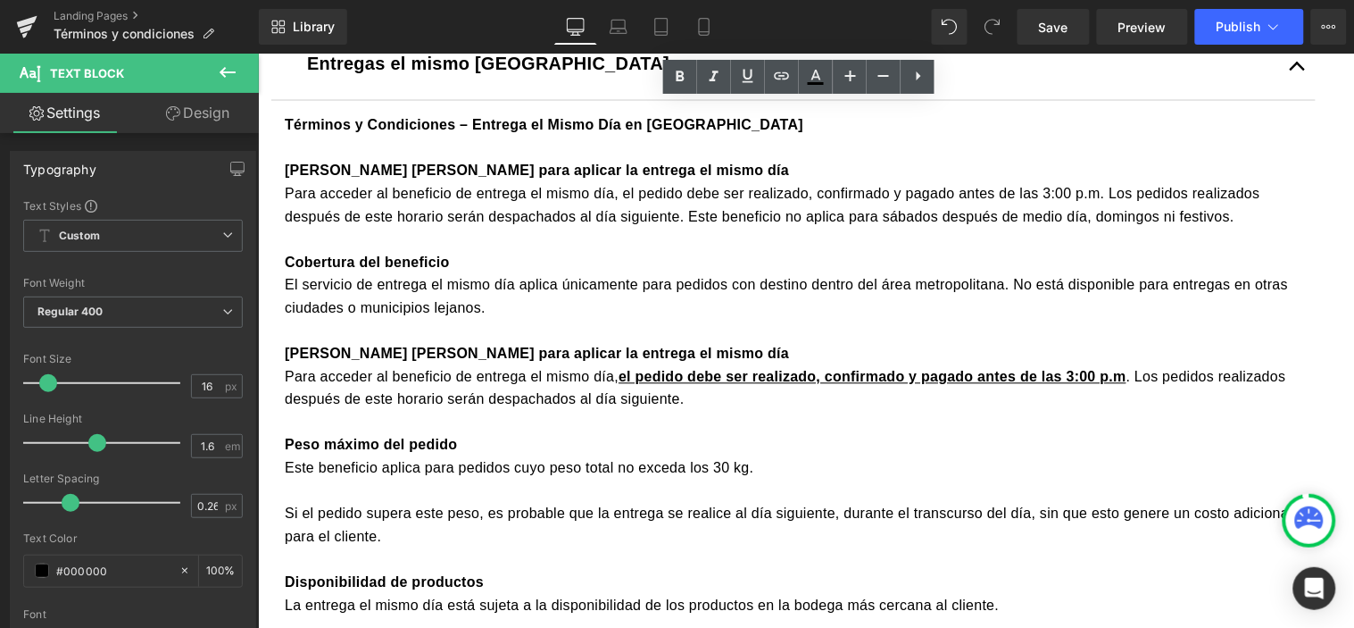
scroll to position [893, 0]
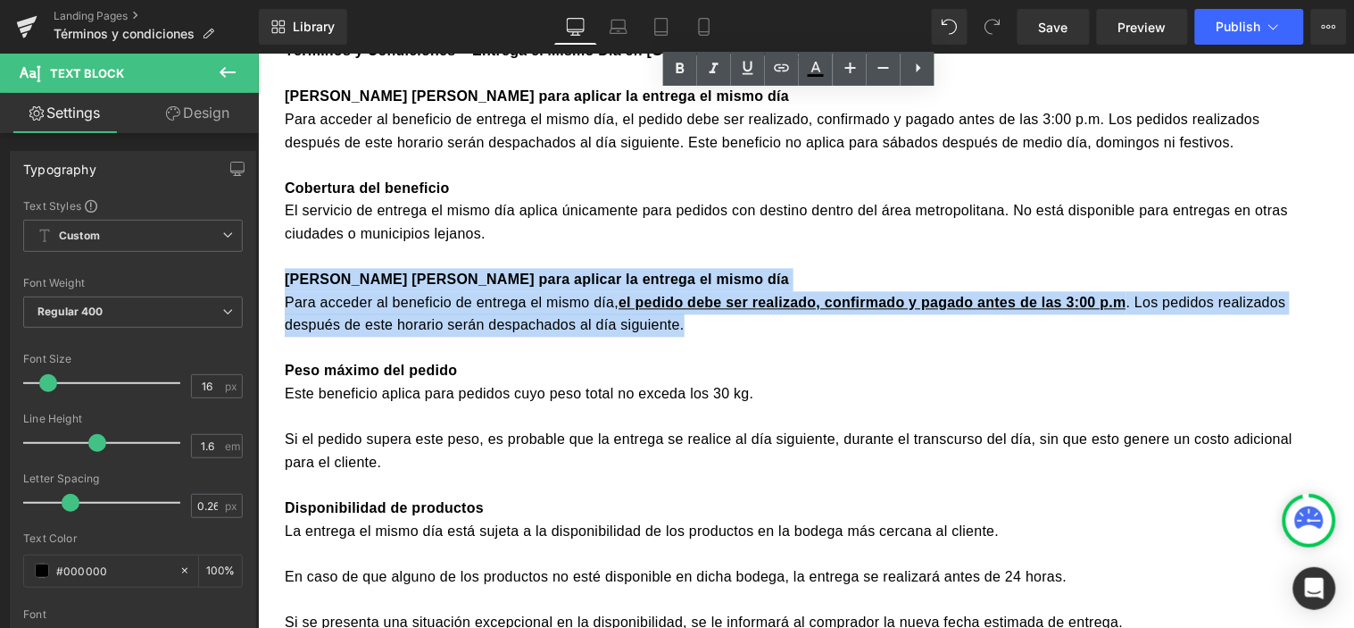
drag, startPoint x: 705, startPoint y: 387, endPoint x: 288, endPoint y: 324, distance: 422.5
click at [288, 324] on article "Términos y Condiciones – Entrega el Mismo Día en Medellín Horario [PERSON_NAME]…" at bounding box center [793, 451] width 1045 height 850
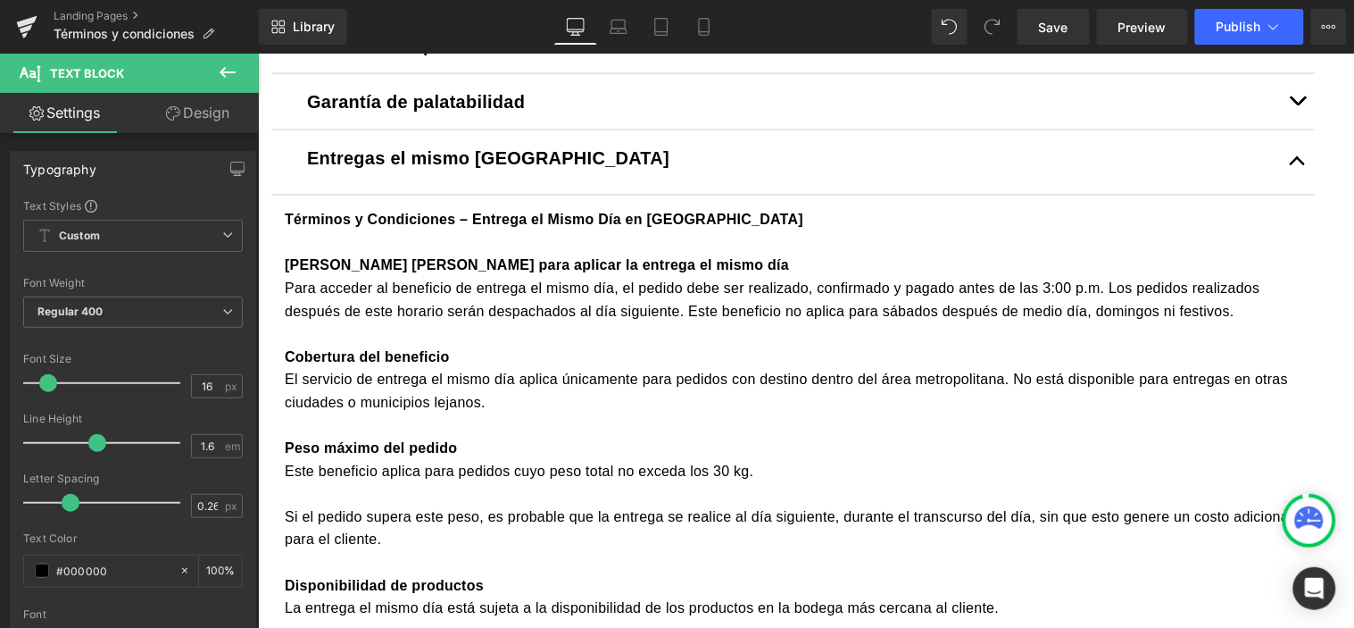
scroll to position [694, 0]
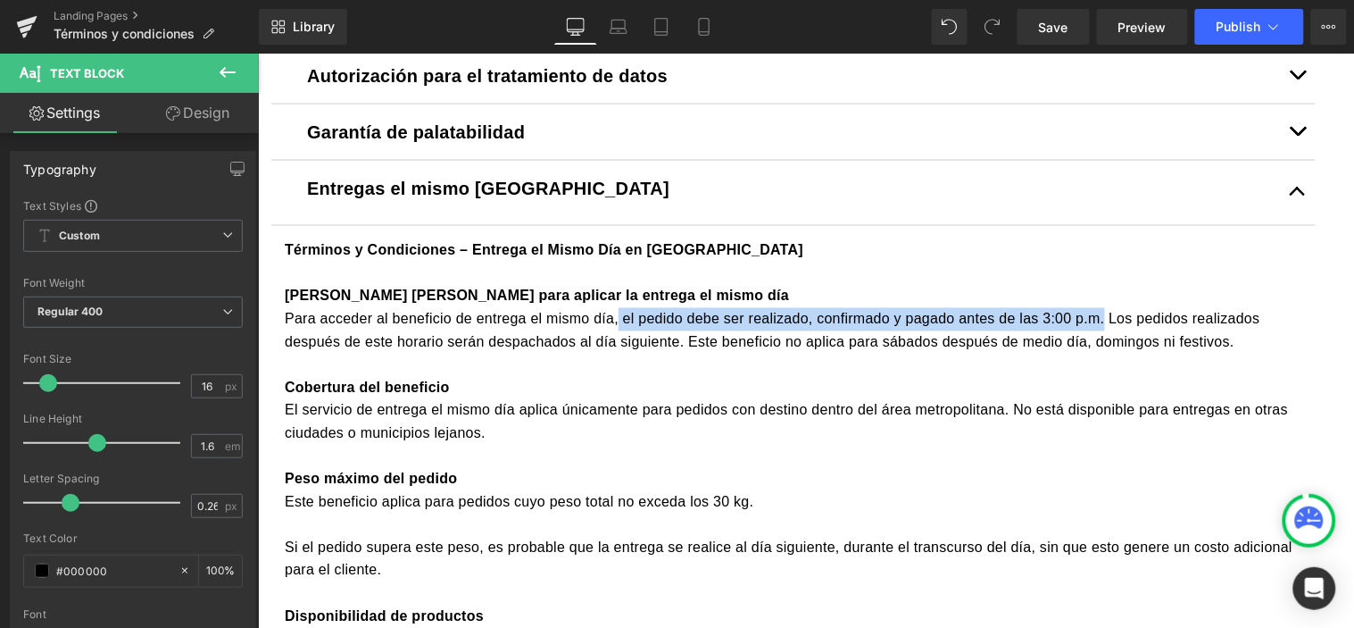
drag, startPoint x: 629, startPoint y: 371, endPoint x: 1108, endPoint y: 371, distance: 478.6
click at [1108, 353] on div "Para acceder al beneficio de entrega el mismo día, el pedido debe ser realizado…" at bounding box center [793, 330] width 1018 height 46
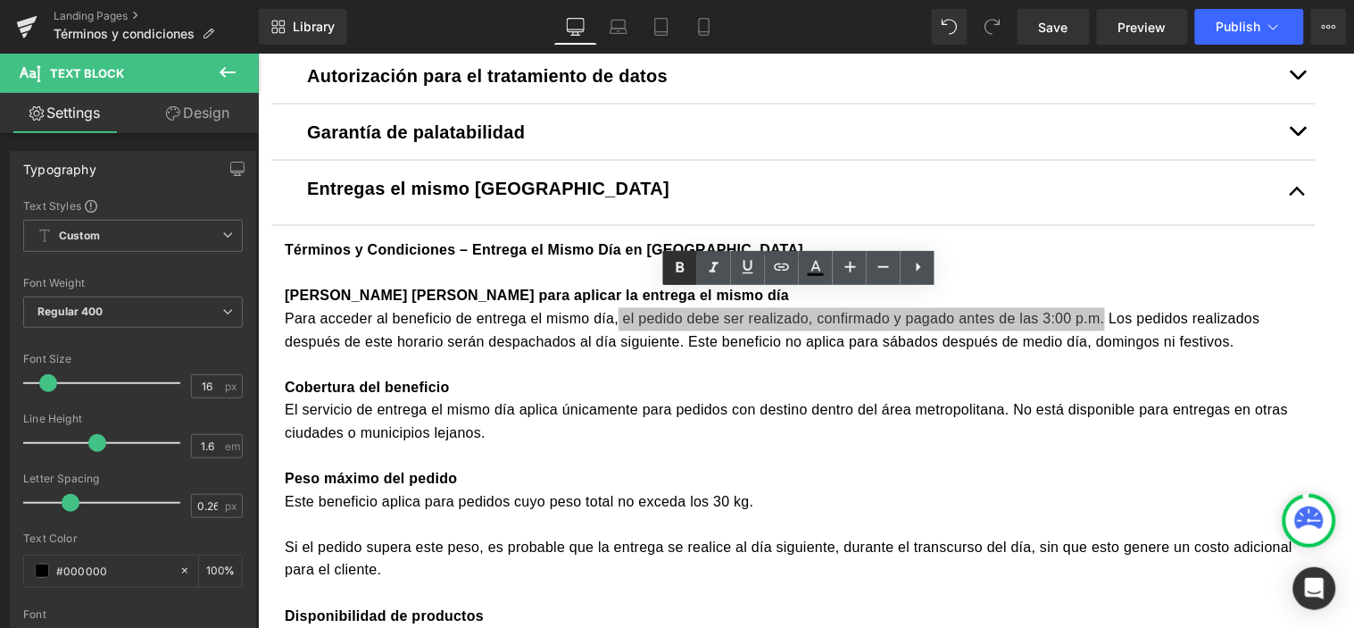
click at [683, 279] on link at bounding box center [680, 268] width 34 height 34
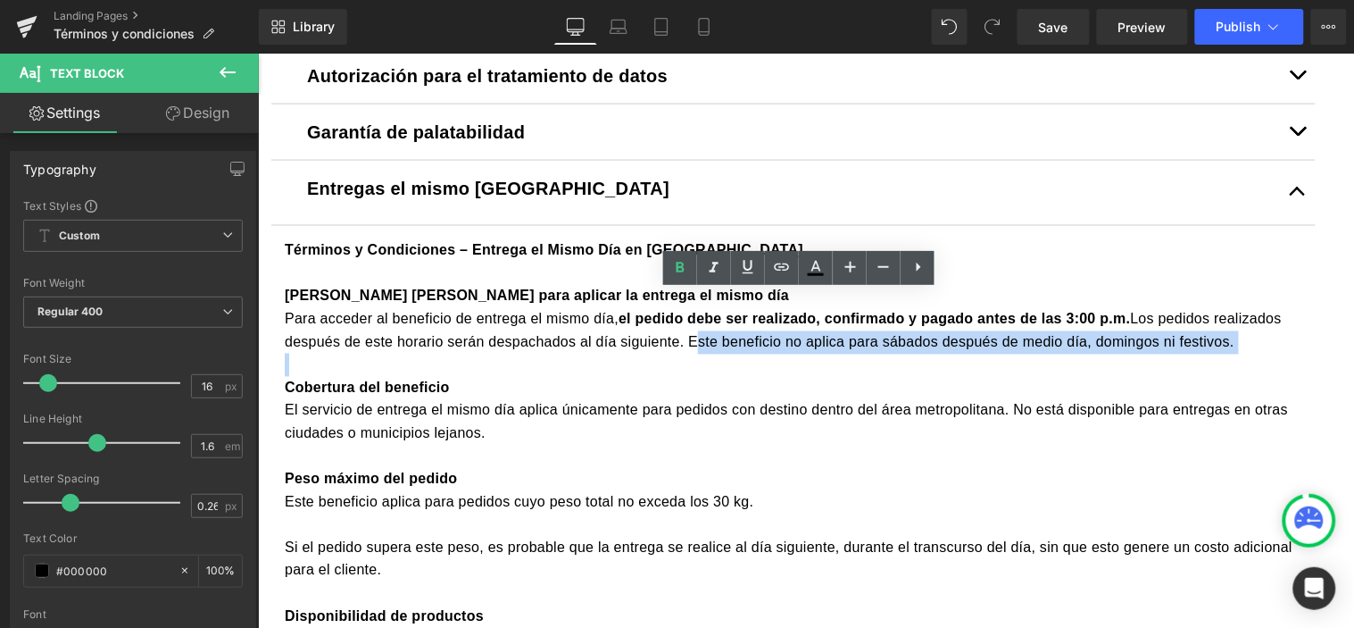
drag, startPoint x: 696, startPoint y: 396, endPoint x: 1241, endPoint y: 415, distance: 545.0
click at [1241, 415] on div "[PERSON_NAME] [PERSON_NAME] para aplicar la entrega el mismo día Para acceder a…" at bounding box center [793, 627] width 1018 height 686
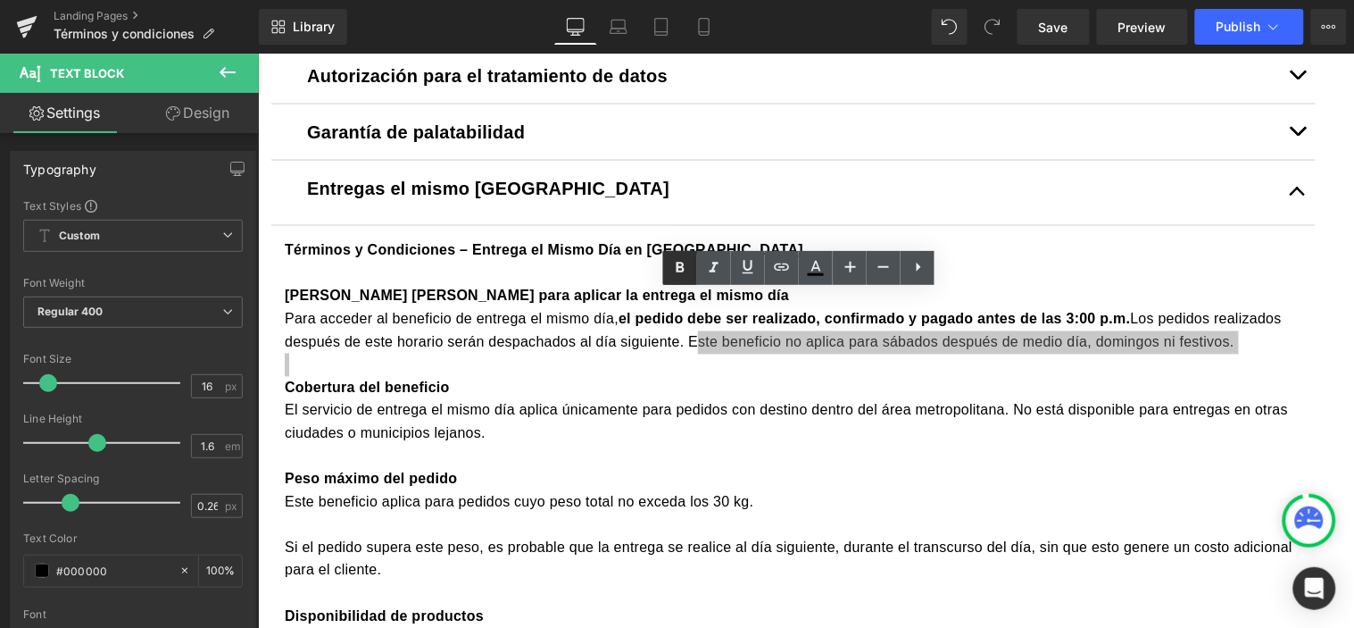
click at [674, 266] on icon at bounding box center [680, 267] width 21 height 21
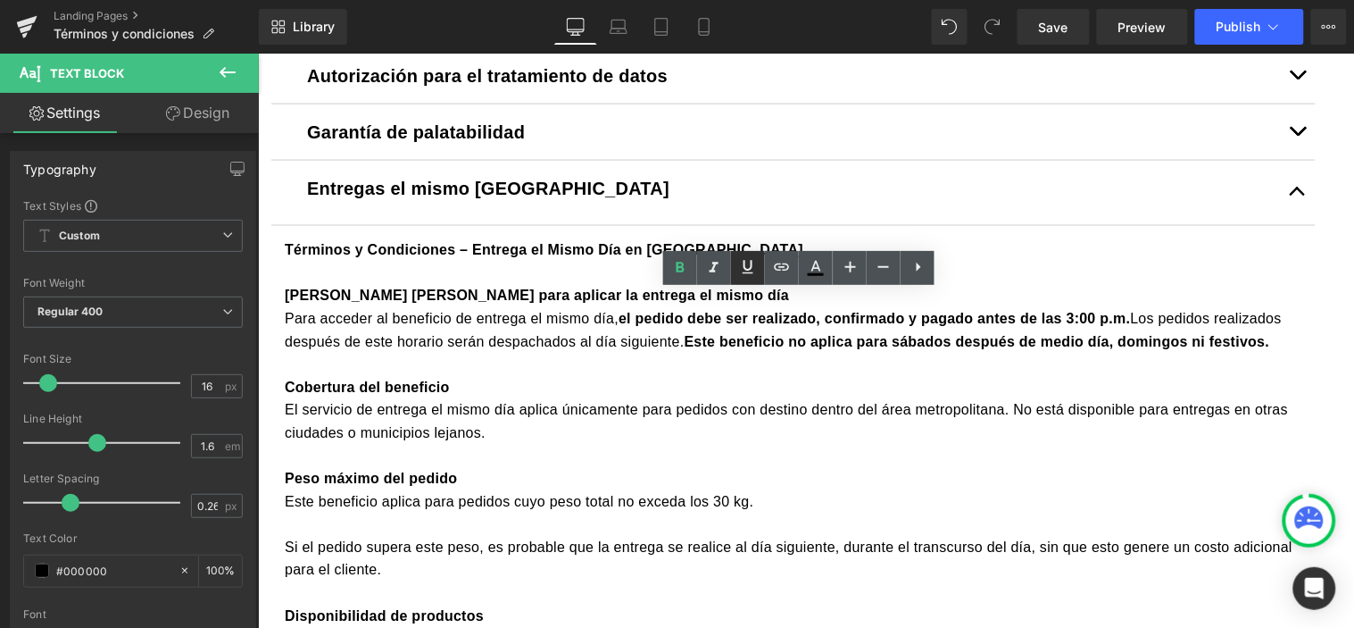
click at [751, 269] on icon at bounding box center [749, 266] width 11 height 13
click at [794, 349] on strong "Este beneficio no aplica para sábados después de medio día, domingos ni festivo…" at bounding box center [977, 341] width 586 height 15
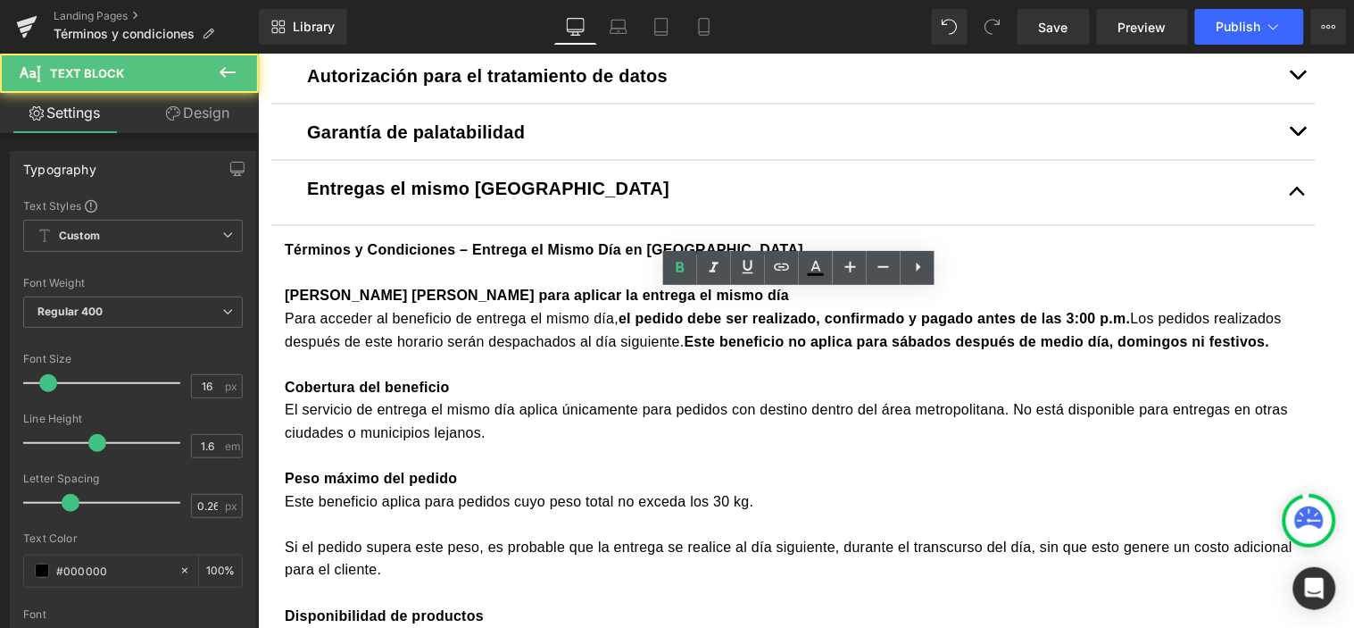
click at [843, 399] on div "Cobertura del beneficio" at bounding box center [793, 387] width 1018 height 23
click at [919, 349] on strong "Este beneficio no aplica para sábados después de medio día, domingos ni festivo…" at bounding box center [977, 341] width 586 height 15
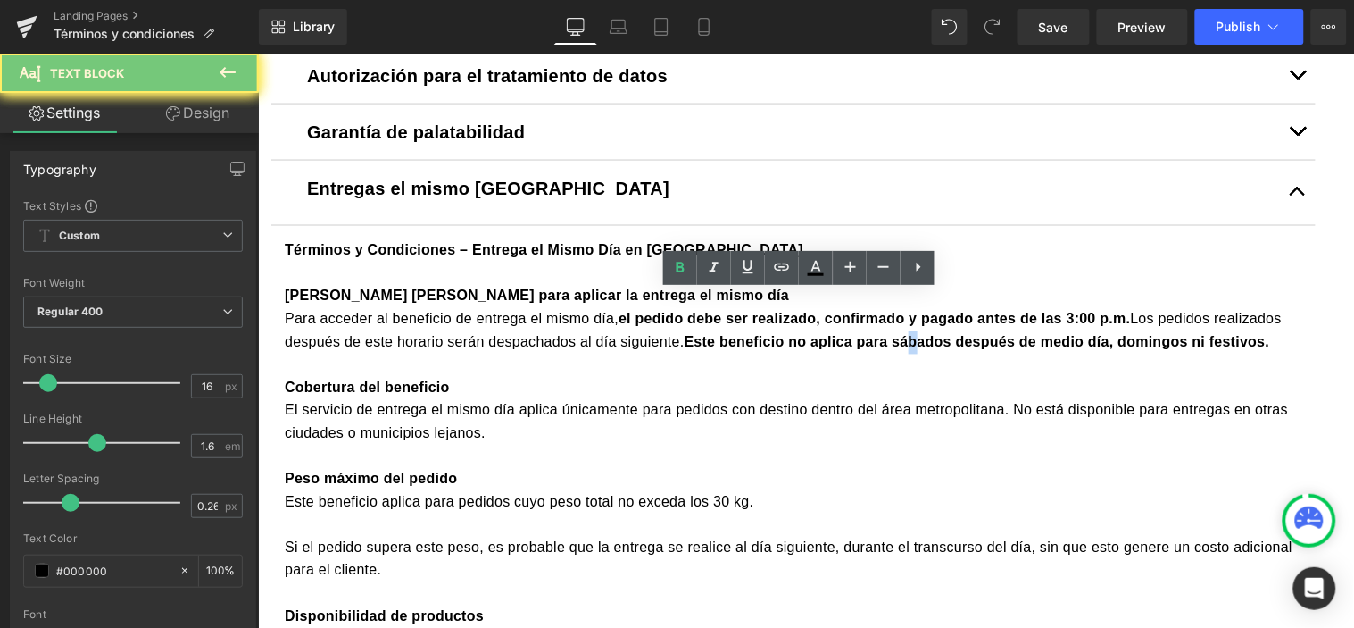
click at [921, 349] on strong "Este beneficio no aplica para sábados después de medio día, domingos ni festivo…" at bounding box center [977, 341] width 586 height 15
click at [922, 349] on strong "Este beneficio no aplica para sábados después de medio día, domingos ni festivo…" at bounding box center [977, 341] width 586 height 15
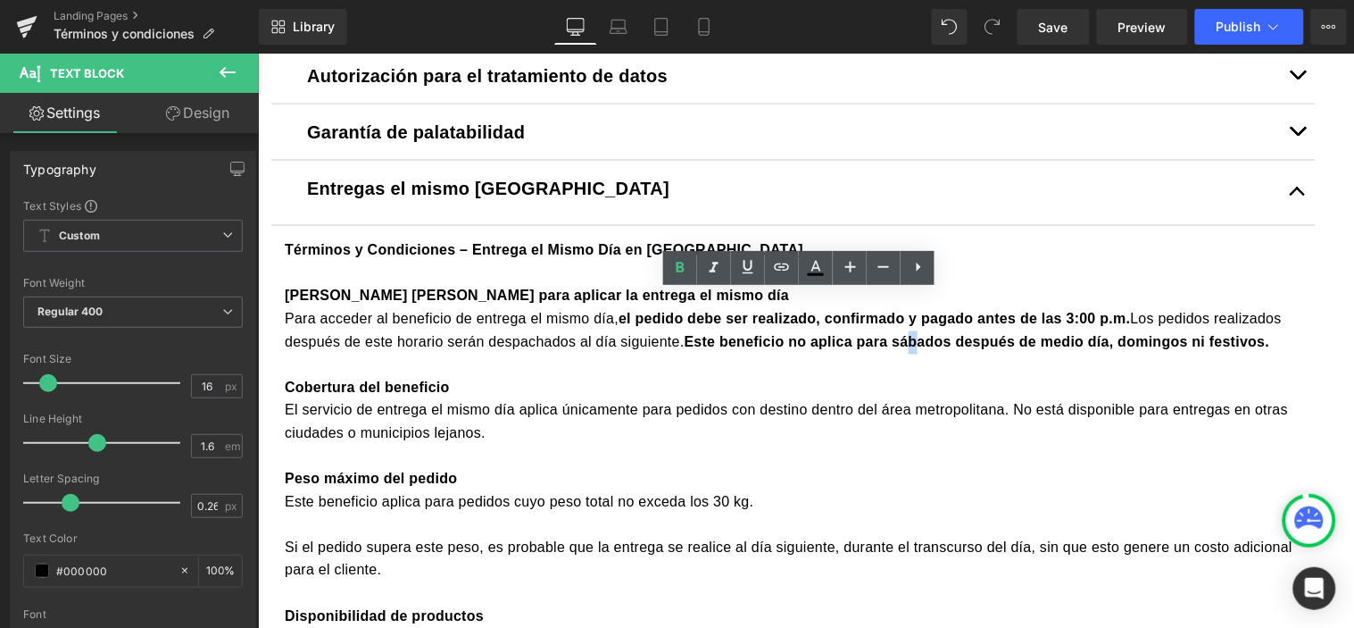
click at [922, 349] on strong "Este beneficio no aplica para sábados después de medio día, domingos ni festivo…" at bounding box center [977, 341] width 586 height 15
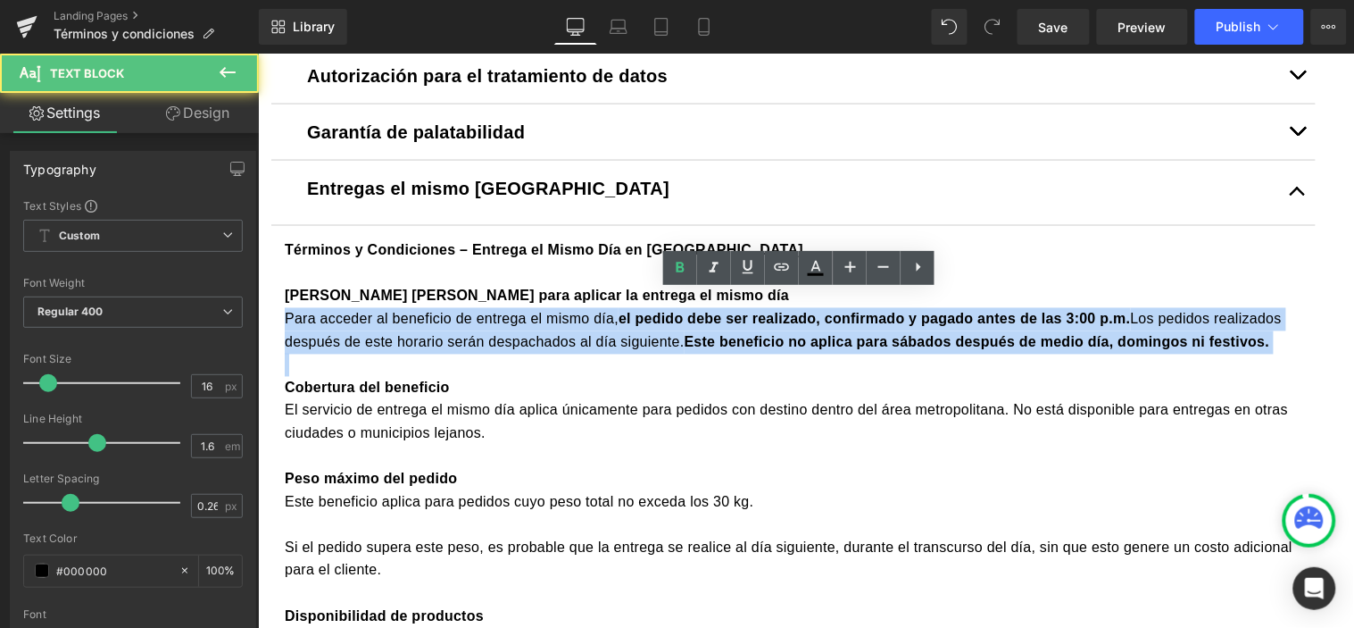
click at [922, 349] on strong "Este beneficio no aplica para sábados después de medio día, domingos ni festivo…" at bounding box center [977, 341] width 586 height 15
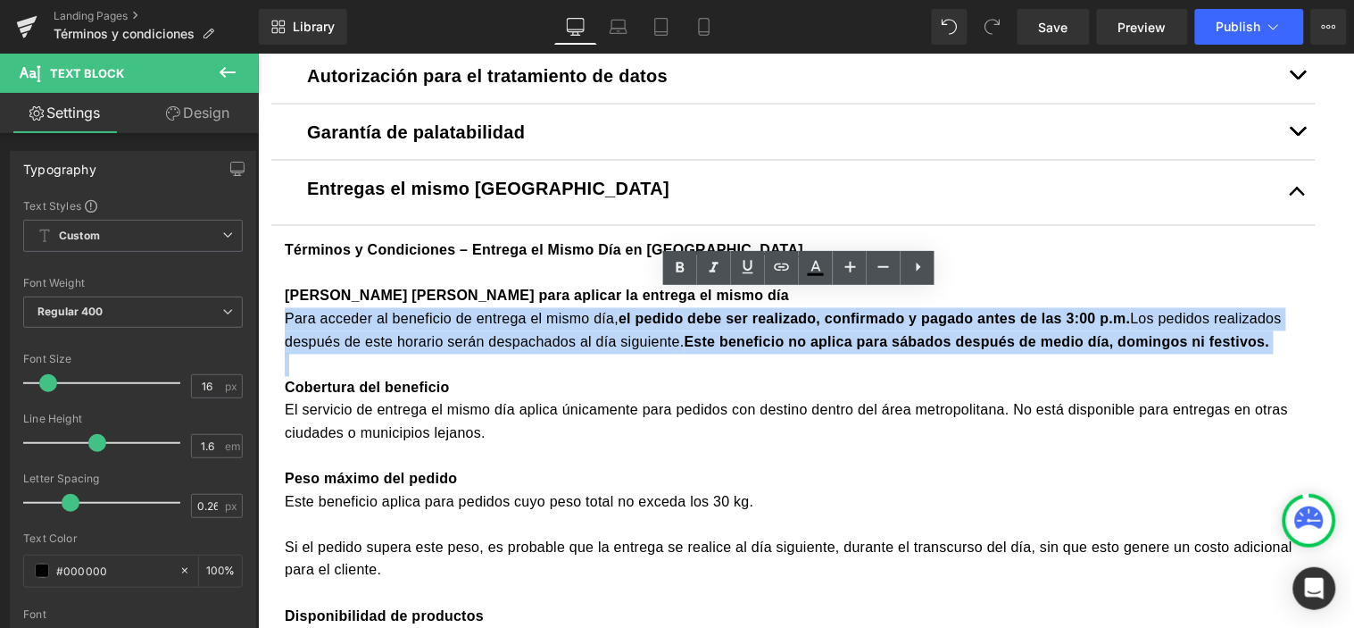
click at [963, 376] on div at bounding box center [793, 364] width 1018 height 23
drag, startPoint x: 1251, startPoint y: 394, endPoint x: 692, endPoint y: 399, distance: 559.0
click at [692, 353] on div "Para acceder al beneficio de entrega el mismo día, el pedido debe ser realizado…" at bounding box center [793, 330] width 1018 height 46
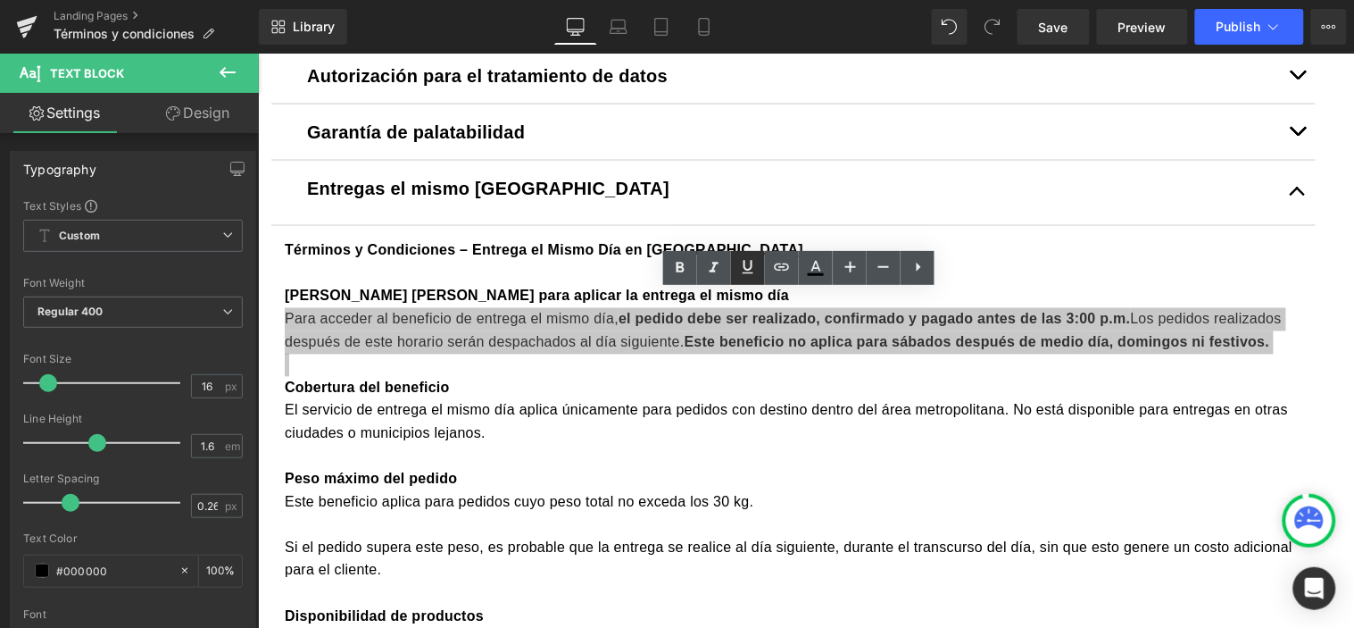
click at [748, 272] on icon at bounding box center [749, 266] width 11 height 13
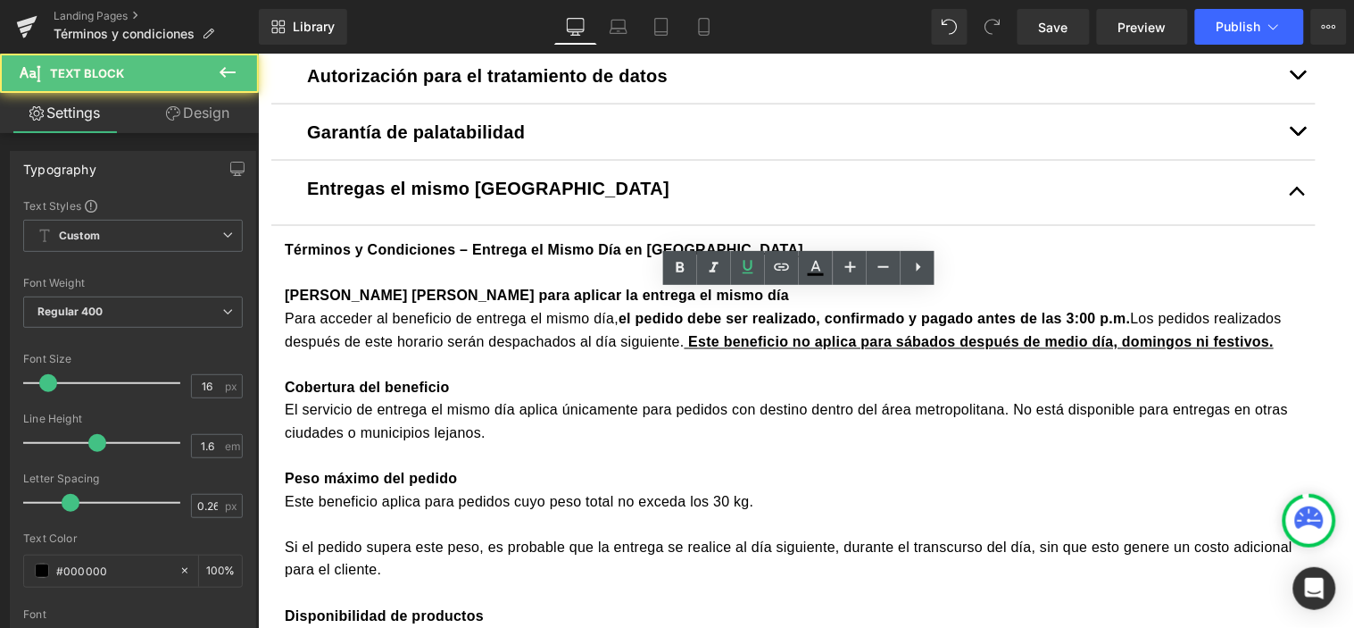
click at [803, 444] on div "El servicio de entrega el mismo día aplica únicamente para pedidos con destino …" at bounding box center [793, 421] width 1018 height 46
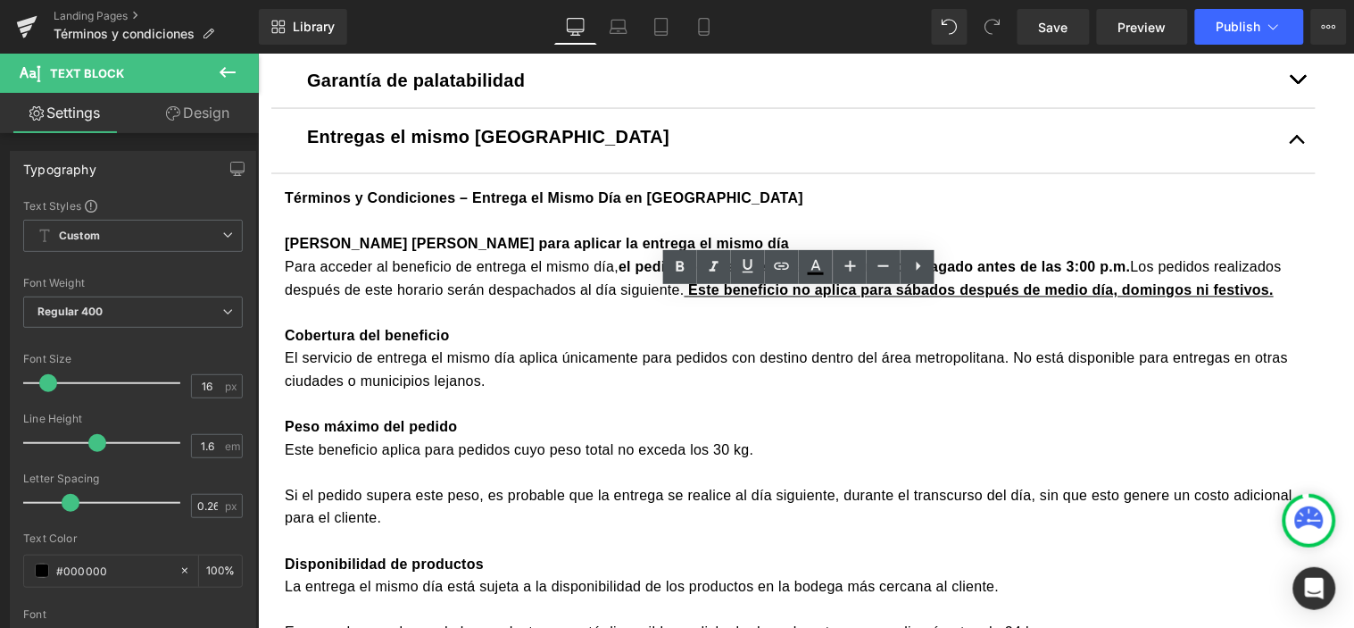
scroll to position [793, 0]
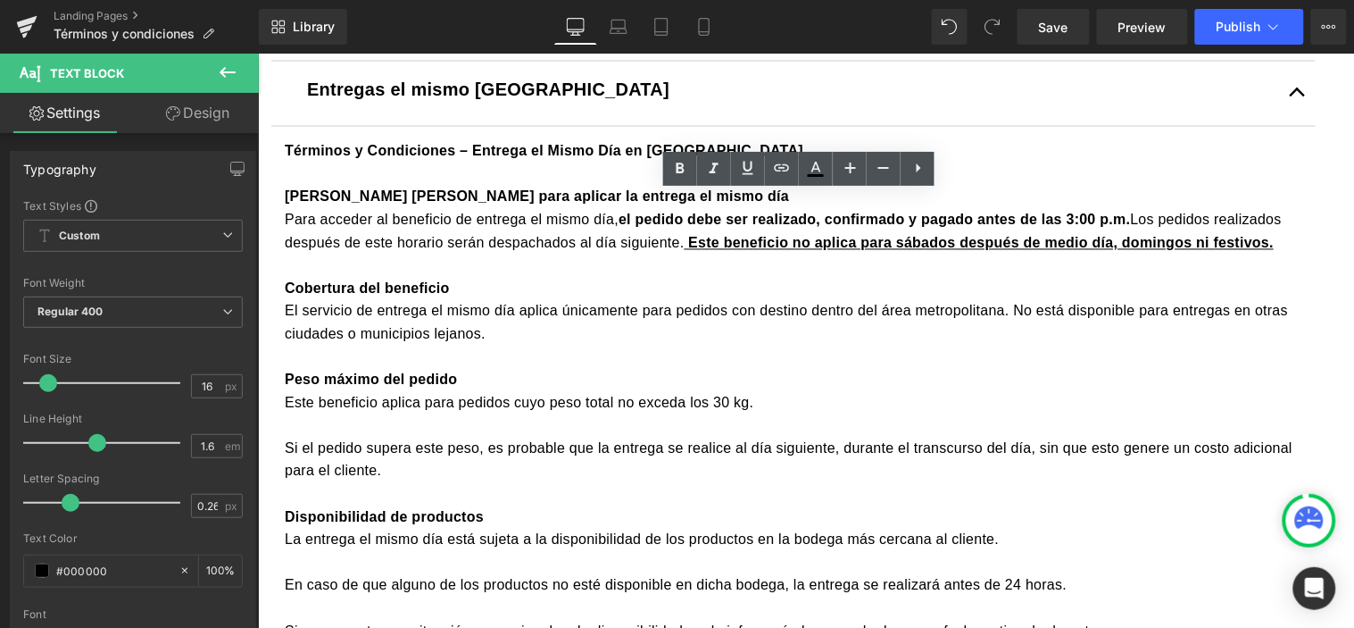
click at [303, 482] on div "Si el pedido supera este peso, es probable que la entrega se realice al día sig…" at bounding box center [793, 460] width 1018 height 46
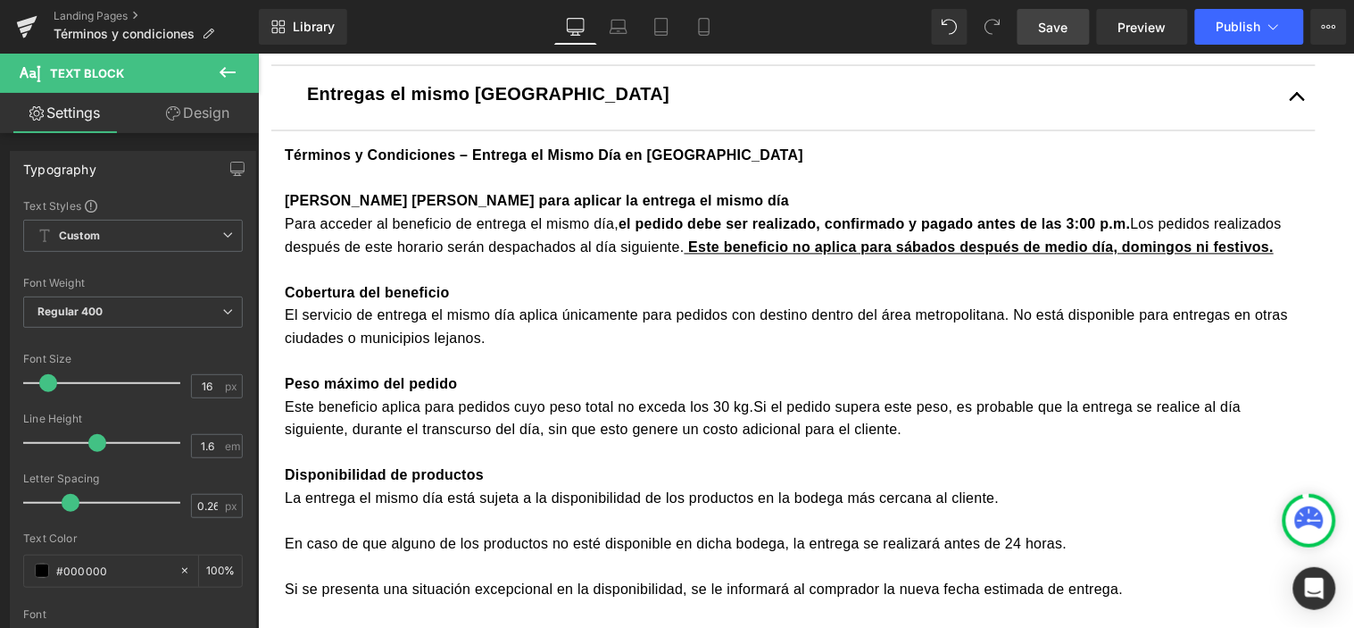
drag, startPoint x: 1033, startPoint y: 13, endPoint x: 862, endPoint y: 67, distance: 179.6
click at [1033, 13] on link "Save" at bounding box center [1054, 27] width 72 height 36
click at [1236, 29] on span "Publish" at bounding box center [1239, 27] width 45 height 14
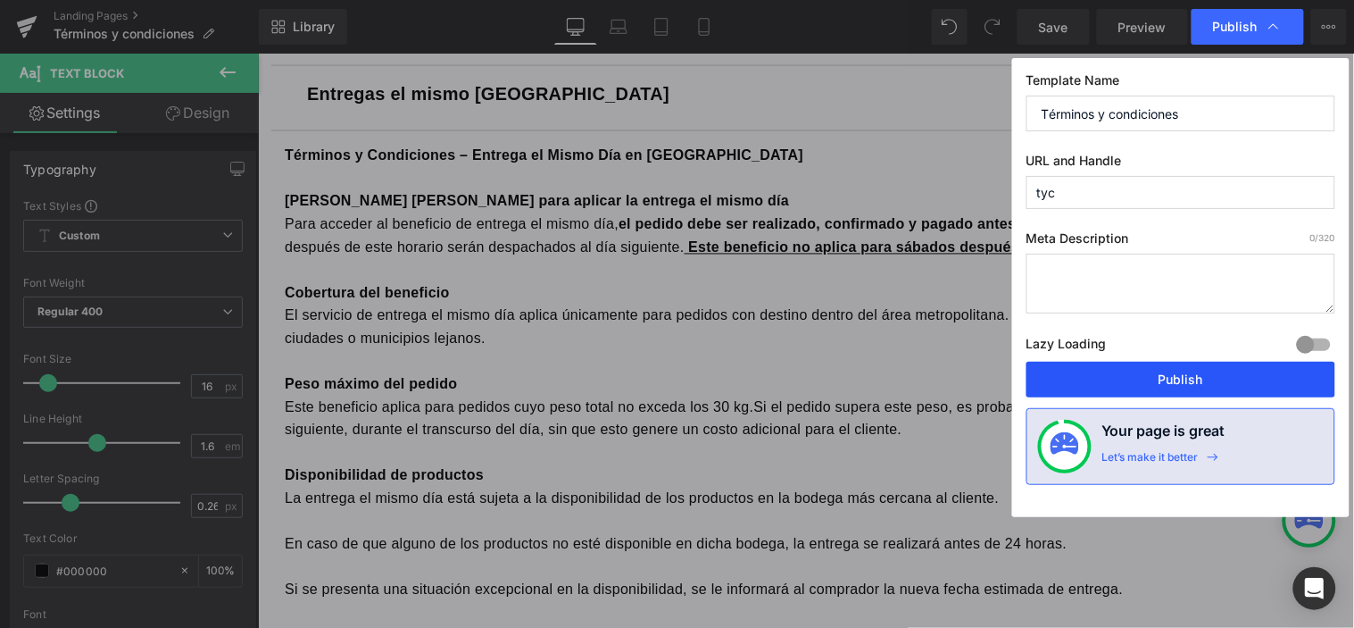
click at [1120, 394] on button "Publish" at bounding box center [1181, 380] width 309 height 36
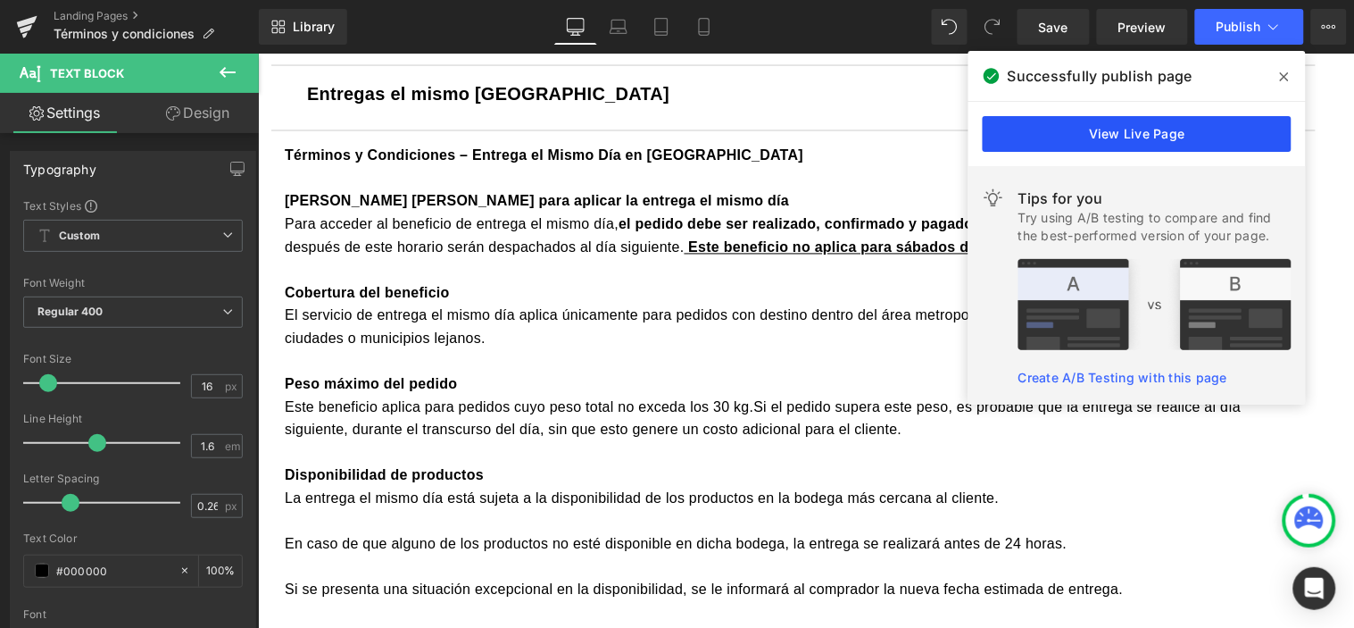
click at [1173, 131] on link "View Live Page" at bounding box center [1137, 134] width 309 height 36
